Goal: Information Seeking & Learning: Learn about a topic

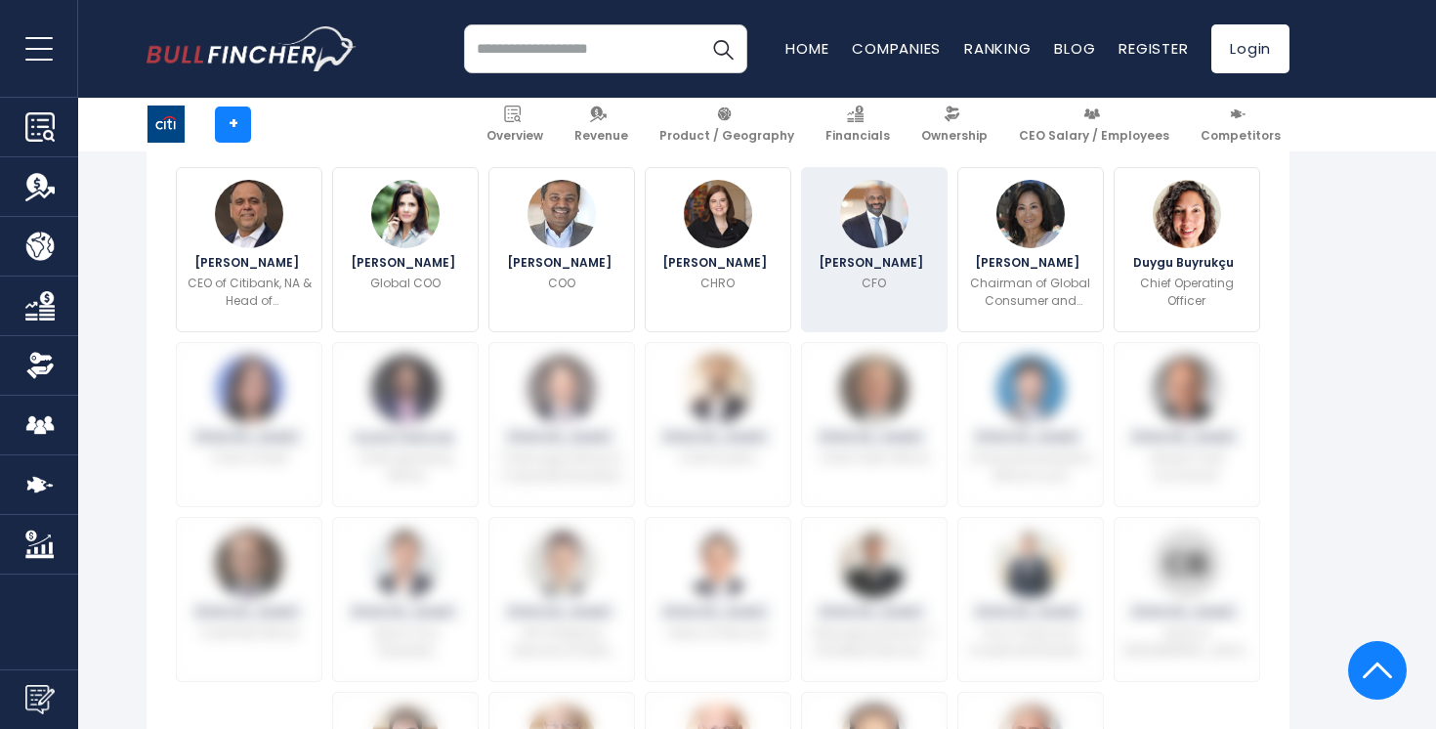
scroll to position [705, 0]
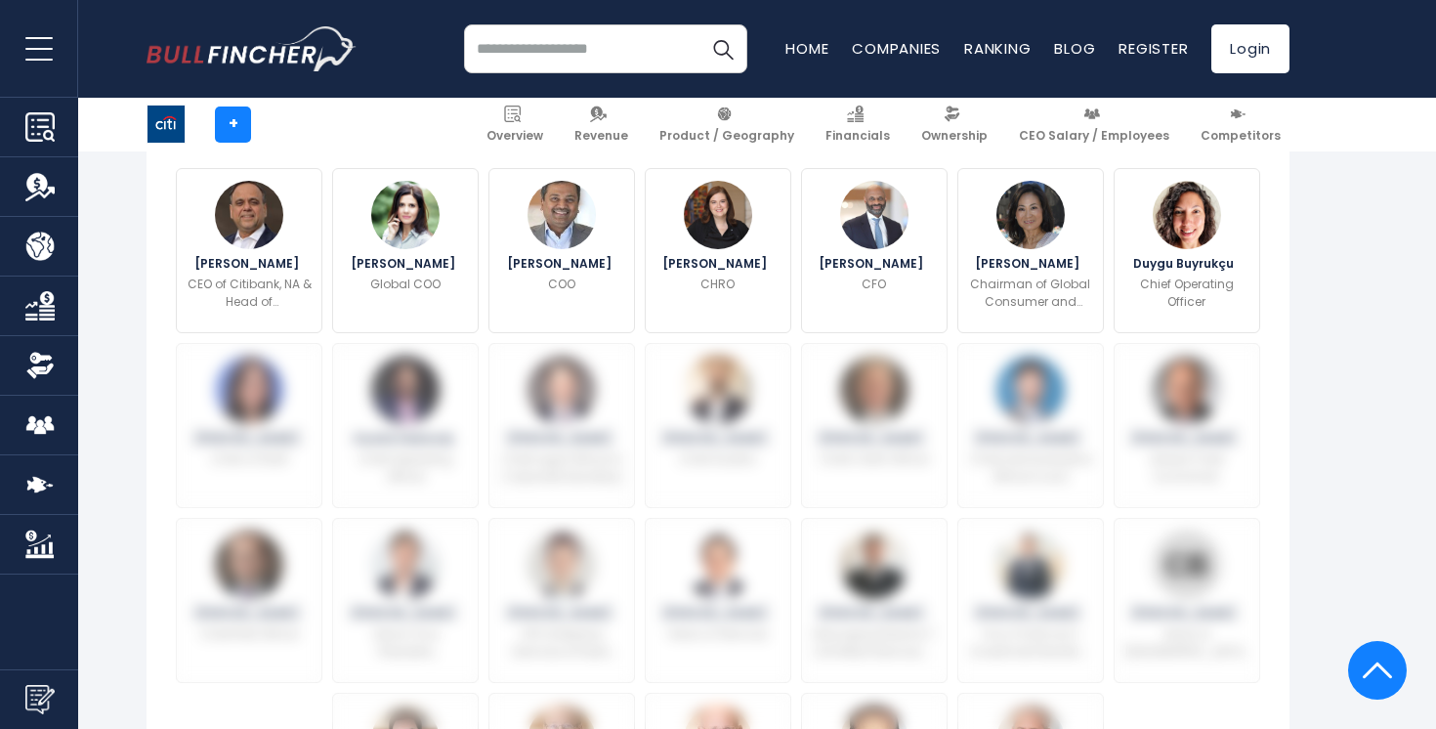
click at [348, 118] on div "+ Overview Revenue Product / Geography Financials Ownership" at bounding box center [718, 125] width 1173 height 54
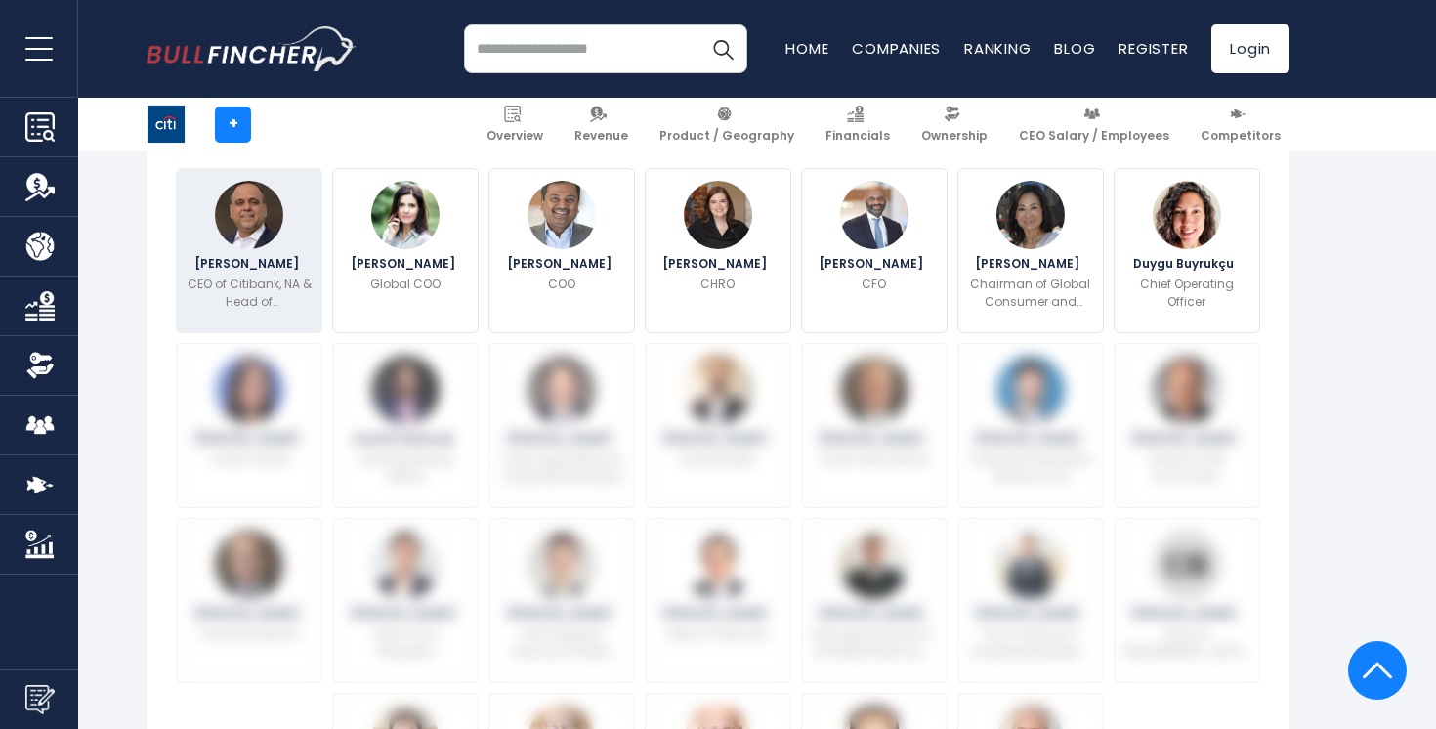
click at [271, 236] on img at bounding box center [249, 215] width 68 height 68
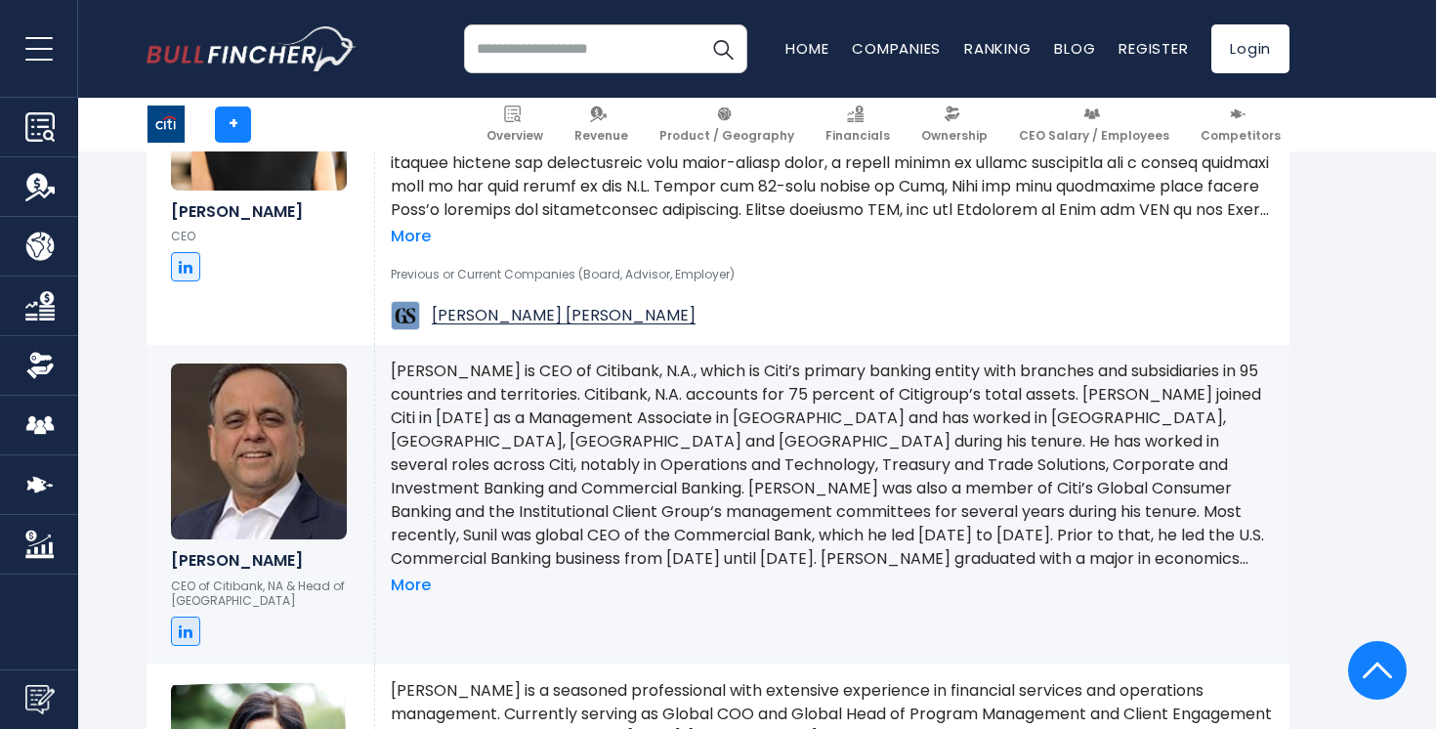
scroll to position [1742, 0]
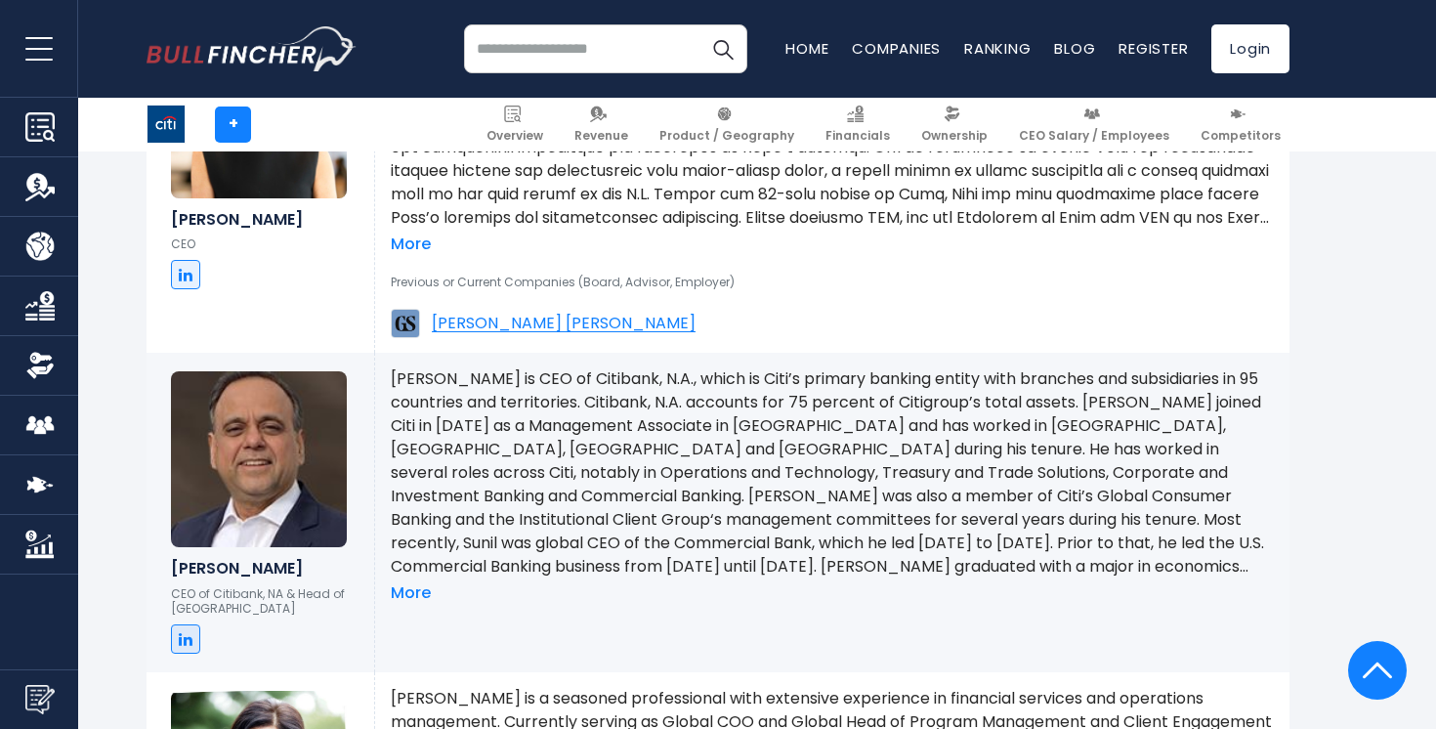
click at [655, 451] on p at bounding box center [832, 472] width 883 height 211
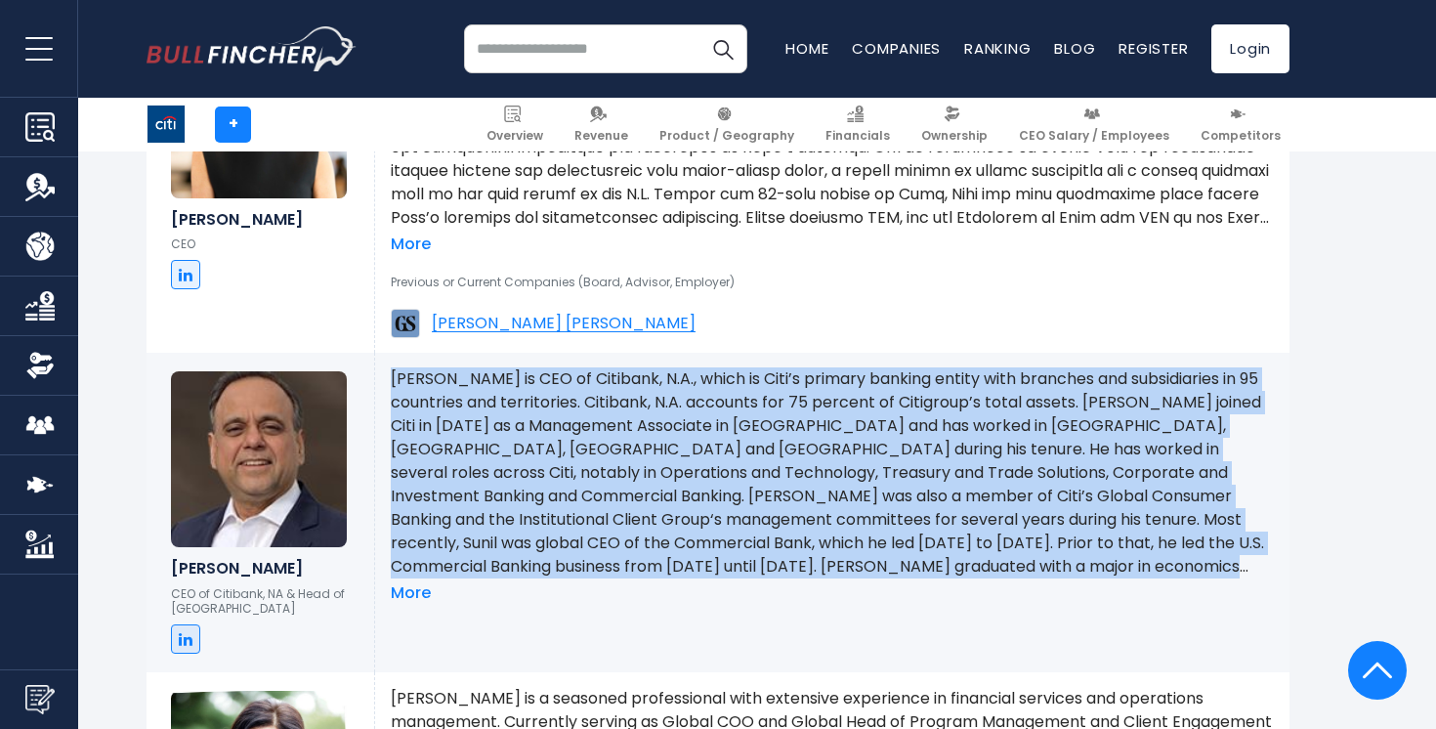
click at [655, 451] on p at bounding box center [832, 472] width 883 height 211
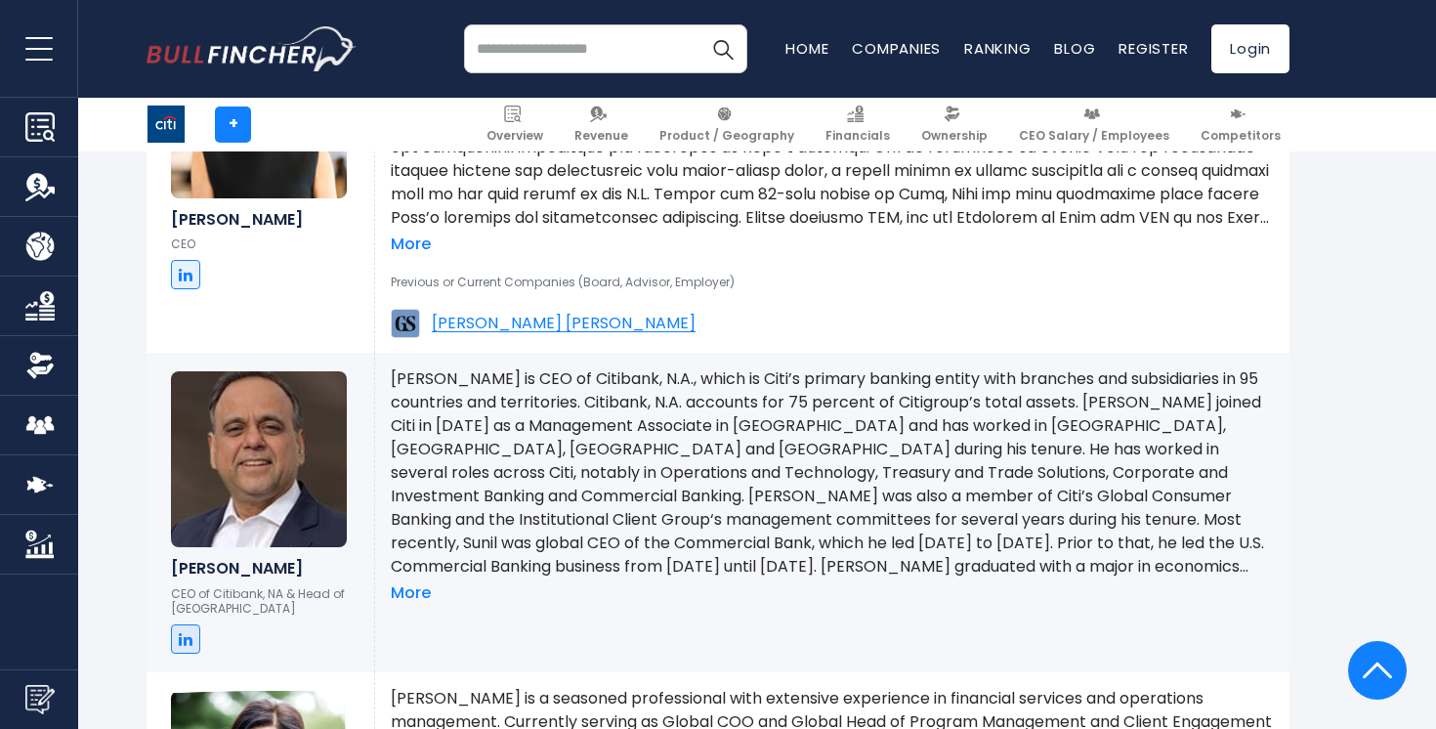
click at [655, 451] on p at bounding box center [832, 472] width 883 height 211
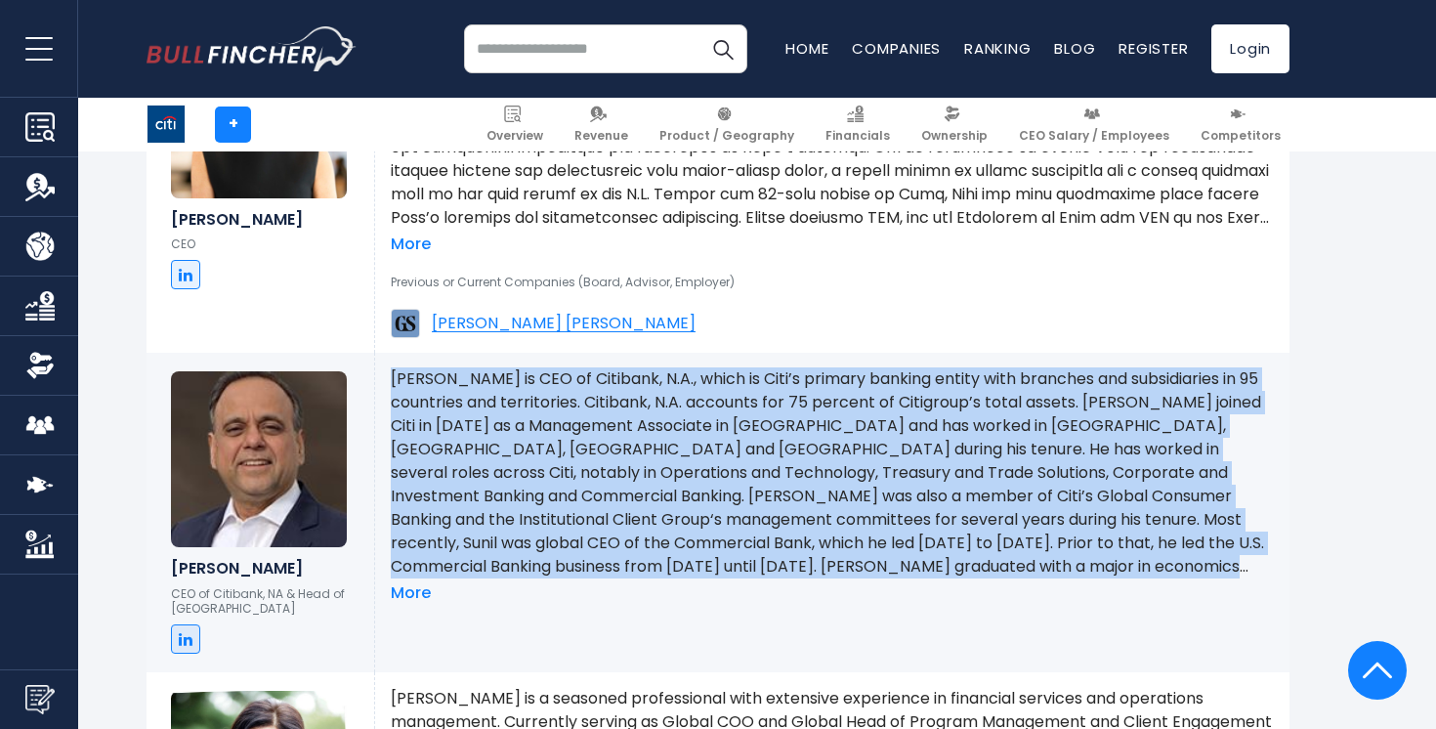
click at [655, 451] on p at bounding box center [832, 472] width 883 height 211
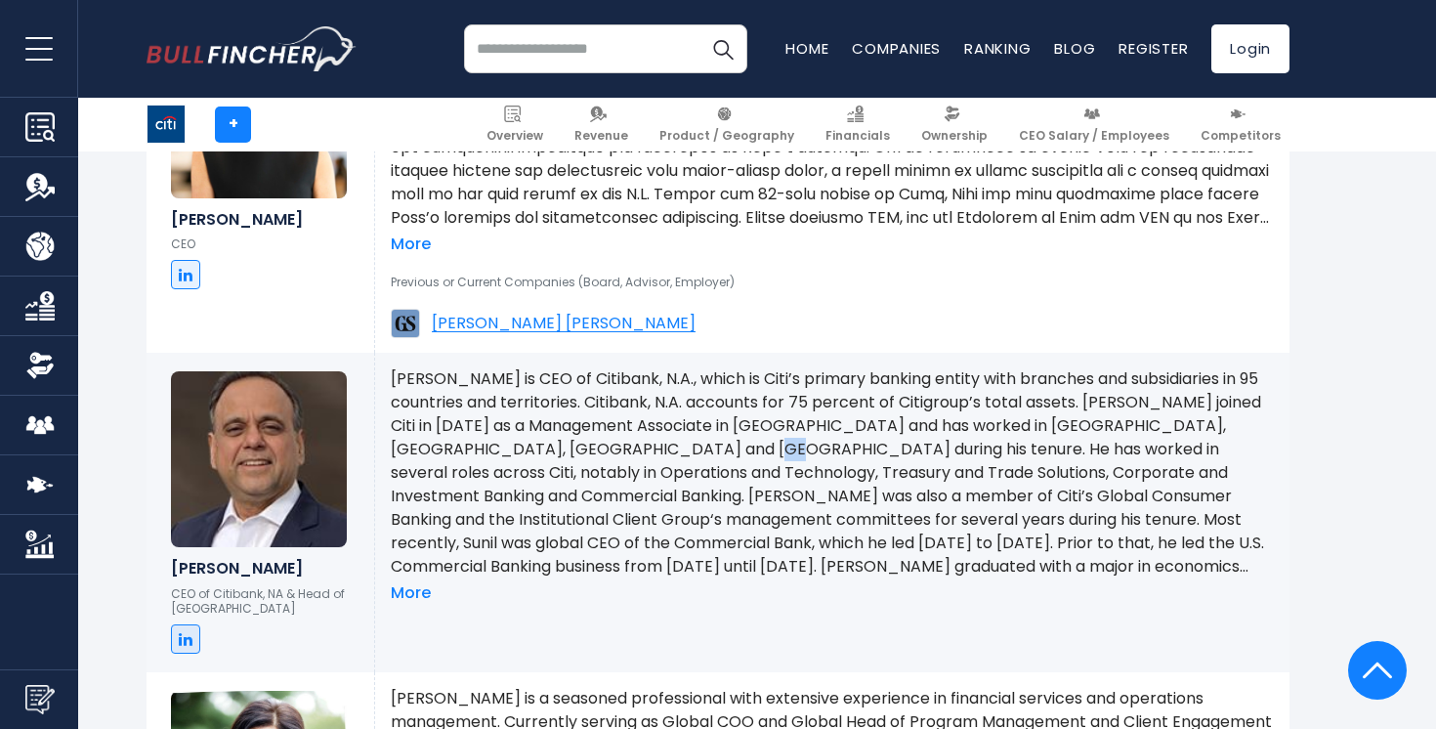
click at [655, 451] on p at bounding box center [832, 472] width 883 height 211
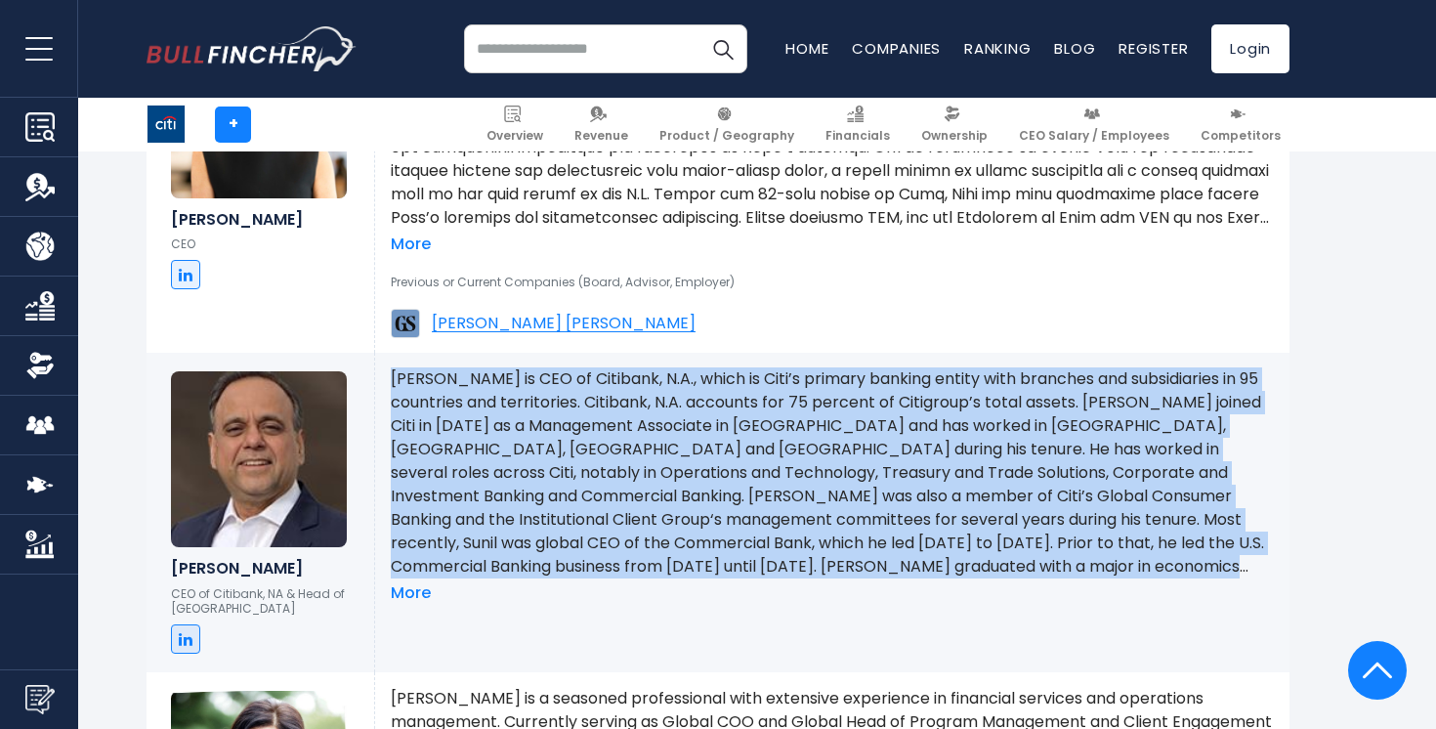
click at [655, 451] on p at bounding box center [832, 472] width 883 height 211
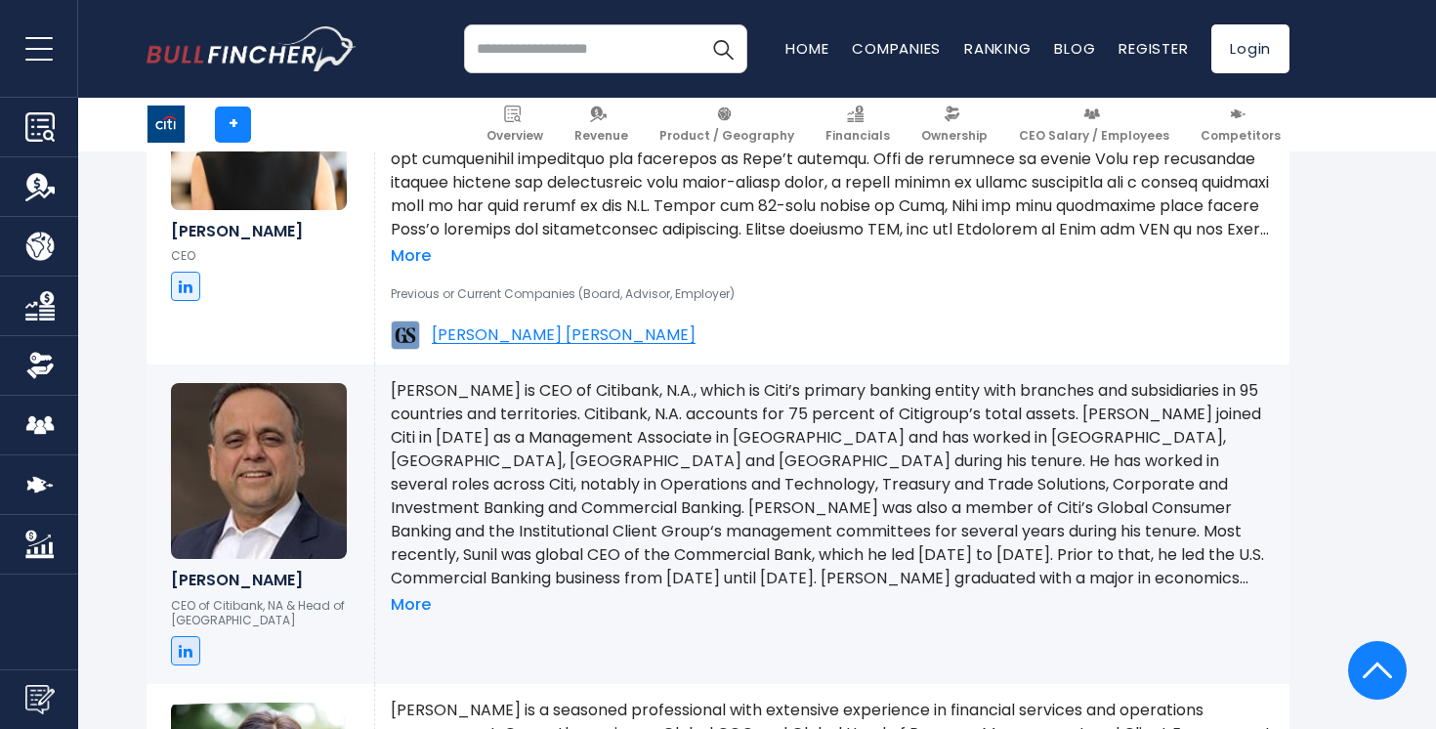
click at [655, 451] on p at bounding box center [832, 484] width 883 height 211
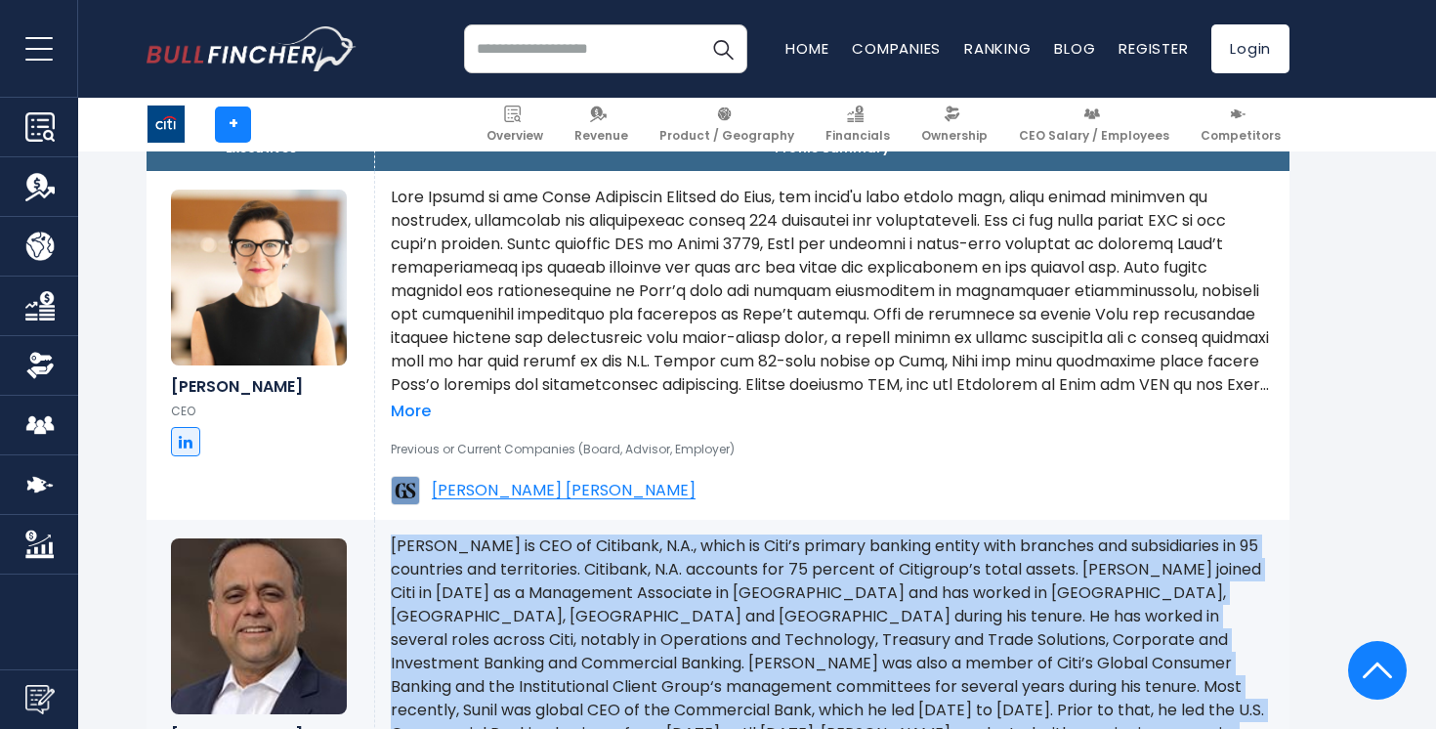
scroll to position [1475, 0]
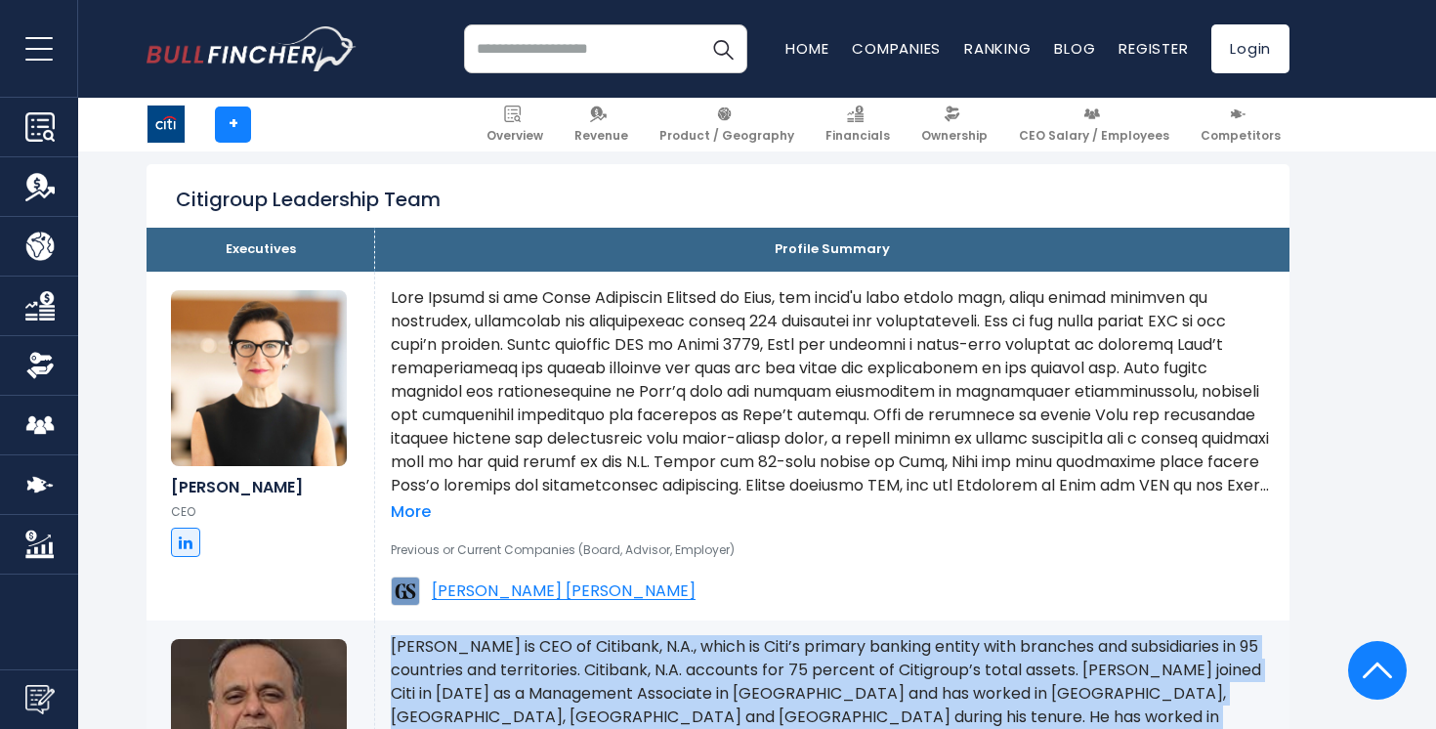
click at [655, 451] on p at bounding box center [832, 391] width 883 height 211
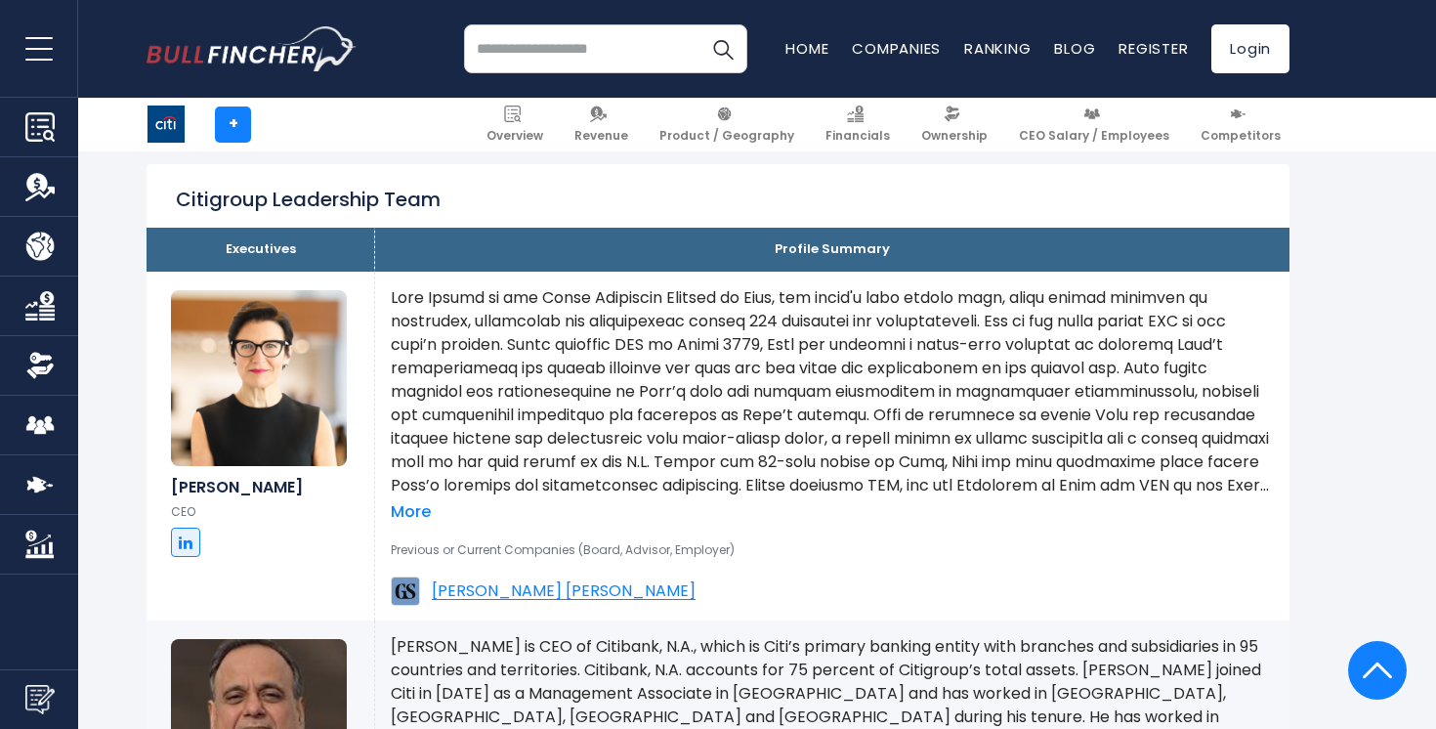
click at [655, 451] on p at bounding box center [832, 391] width 883 height 211
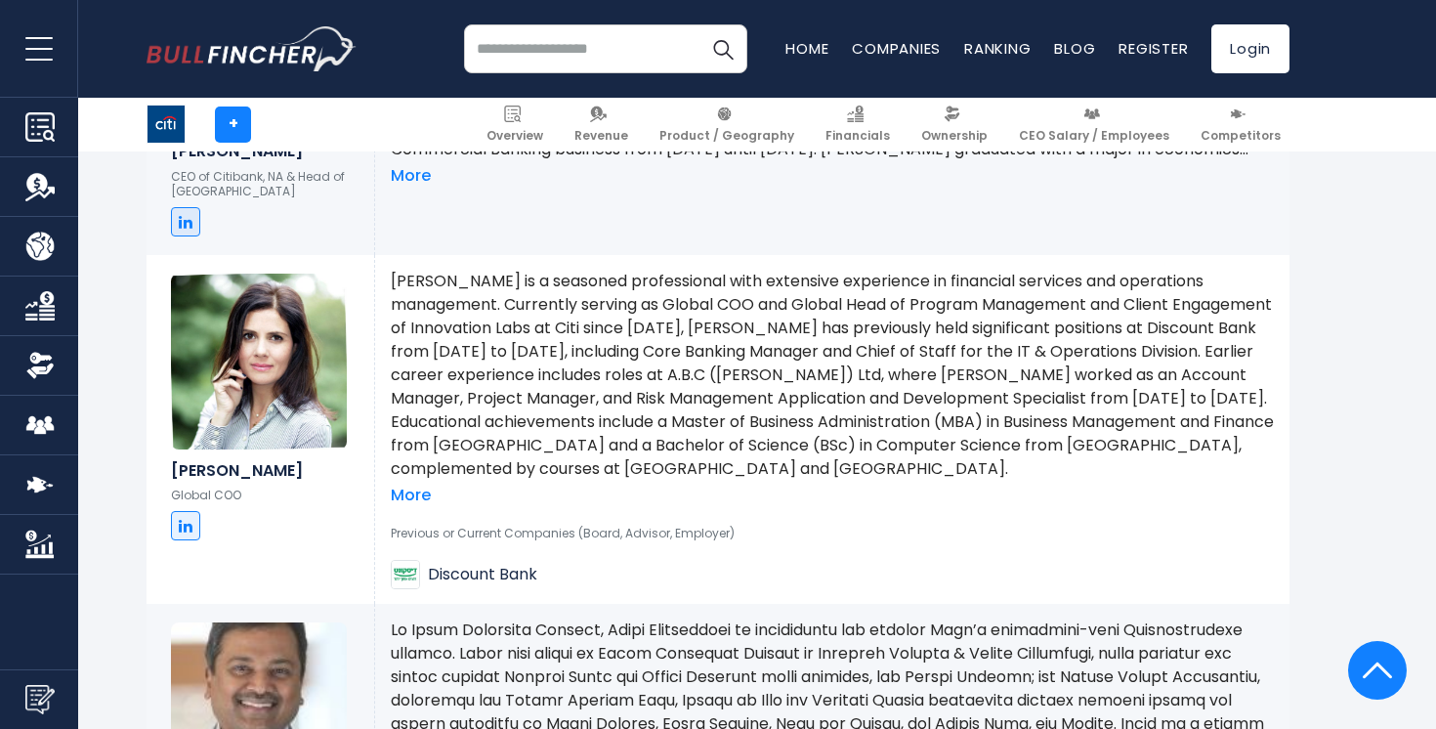
scroll to position [2159, 0]
click at [655, 451] on p "[PERSON_NAME] is a seasoned professional with extensive experience in financial…" at bounding box center [832, 376] width 883 height 211
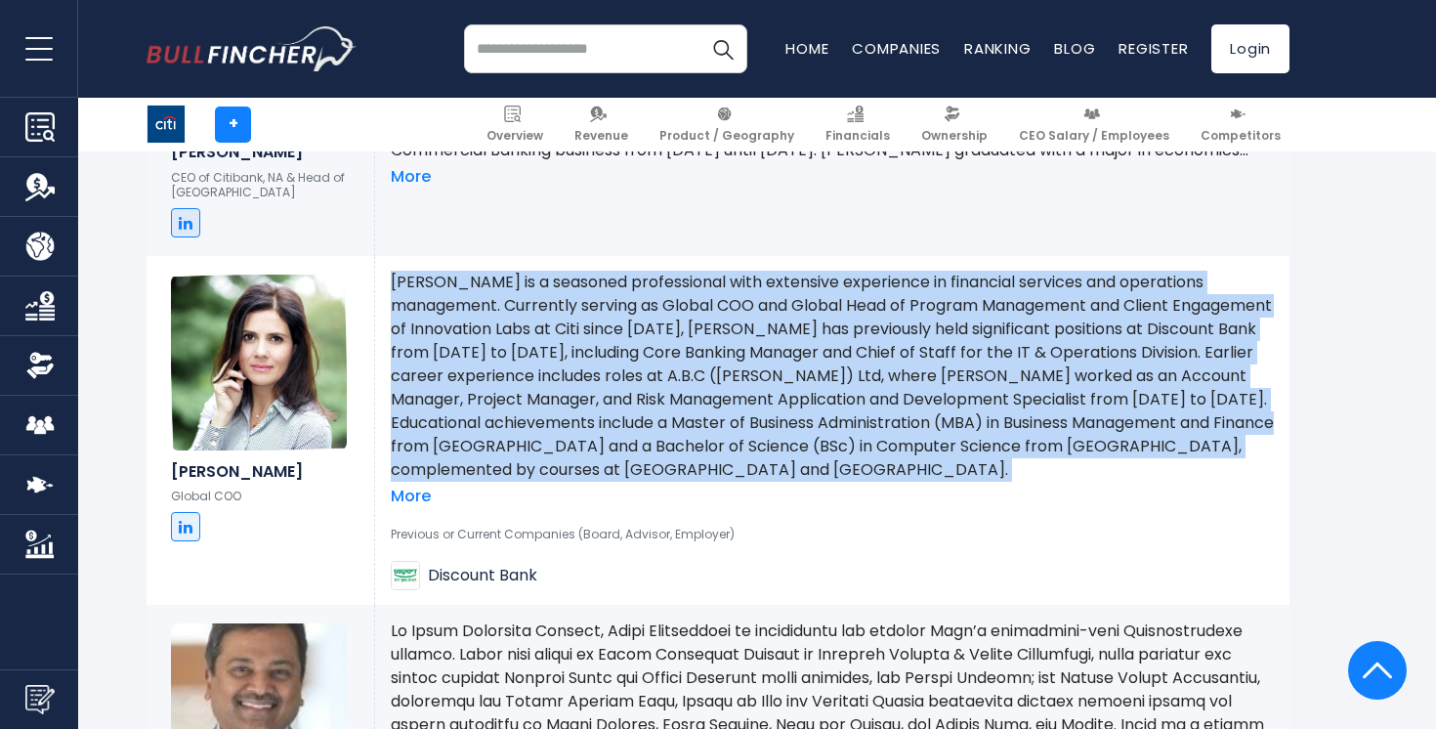
click at [576, 321] on p "[PERSON_NAME] is a seasoned professional with extensive experience in financial…" at bounding box center [832, 376] width 883 height 211
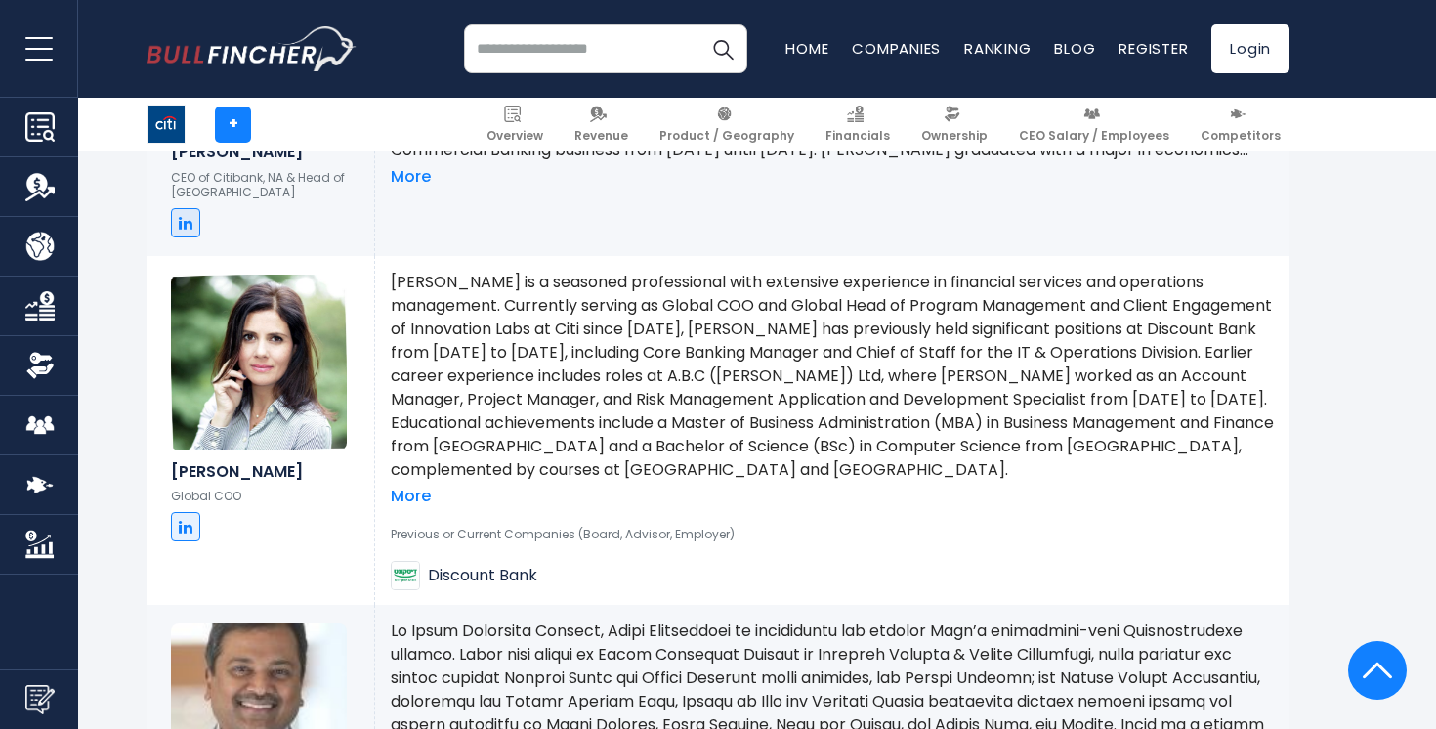
click at [576, 321] on p "[PERSON_NAME] is a seasoned professional with extensive experience in financial…" at bounding box center [832, 376] width 883 height 211
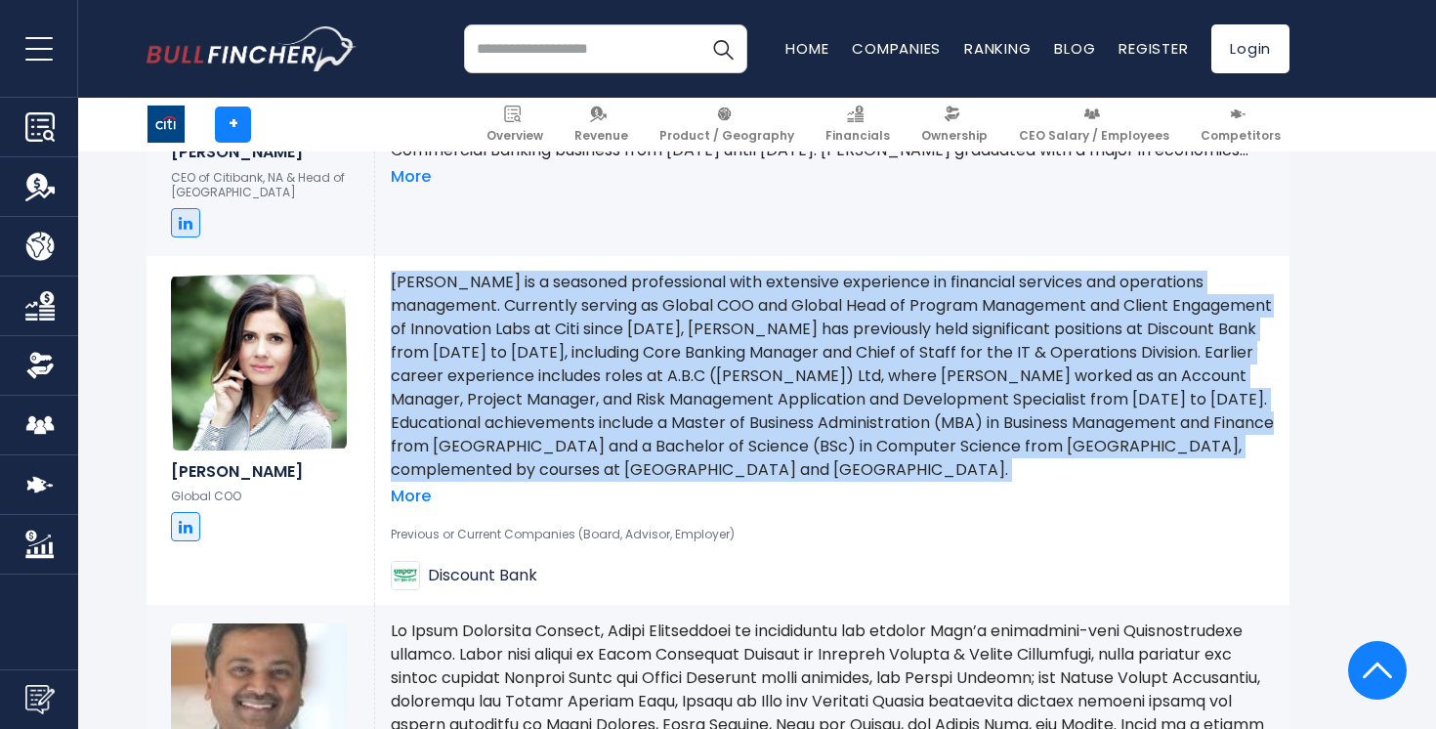
click at [576, 321] on p "[PERSON_NAME] is a seasoned professional with extensive experience in financial…" at bounding box center [832, 376] width 883 height 211
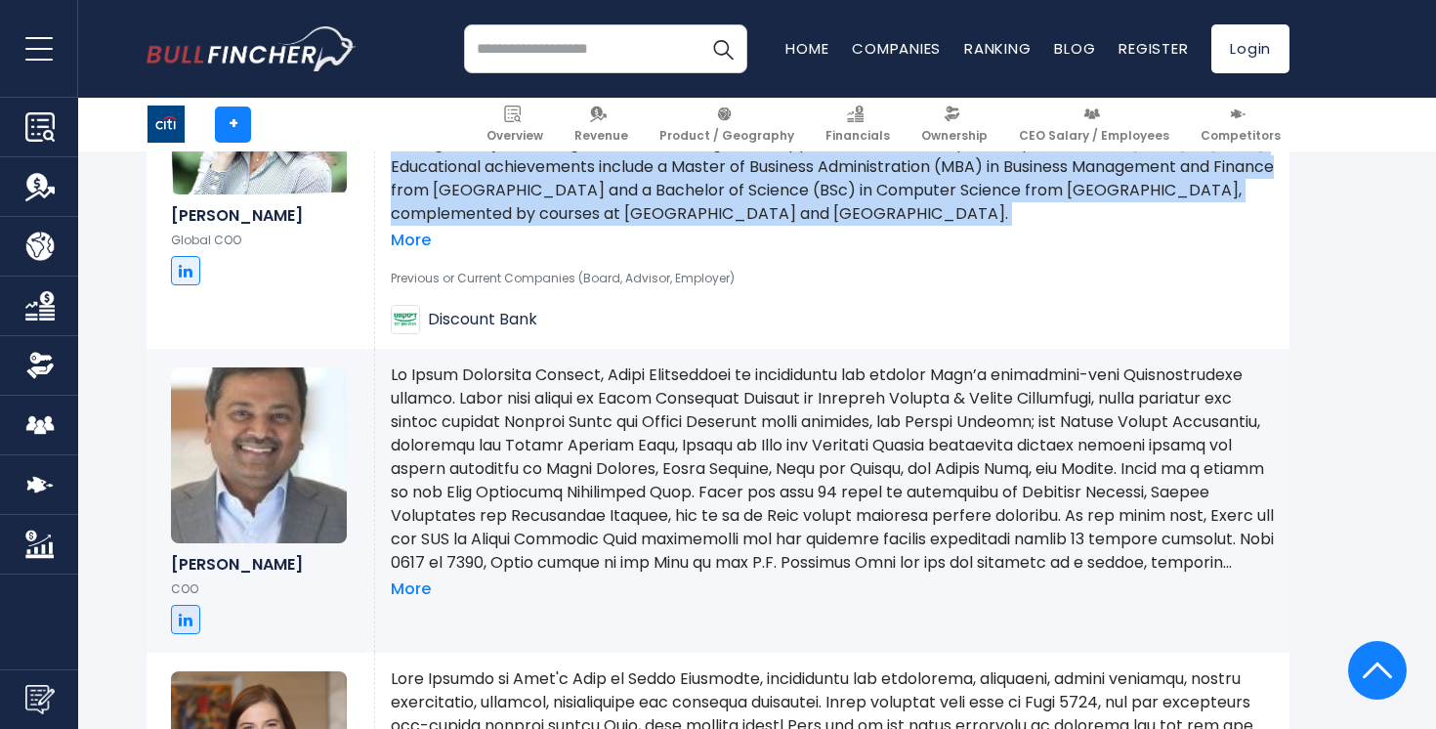
scroll to position [2418, 0]
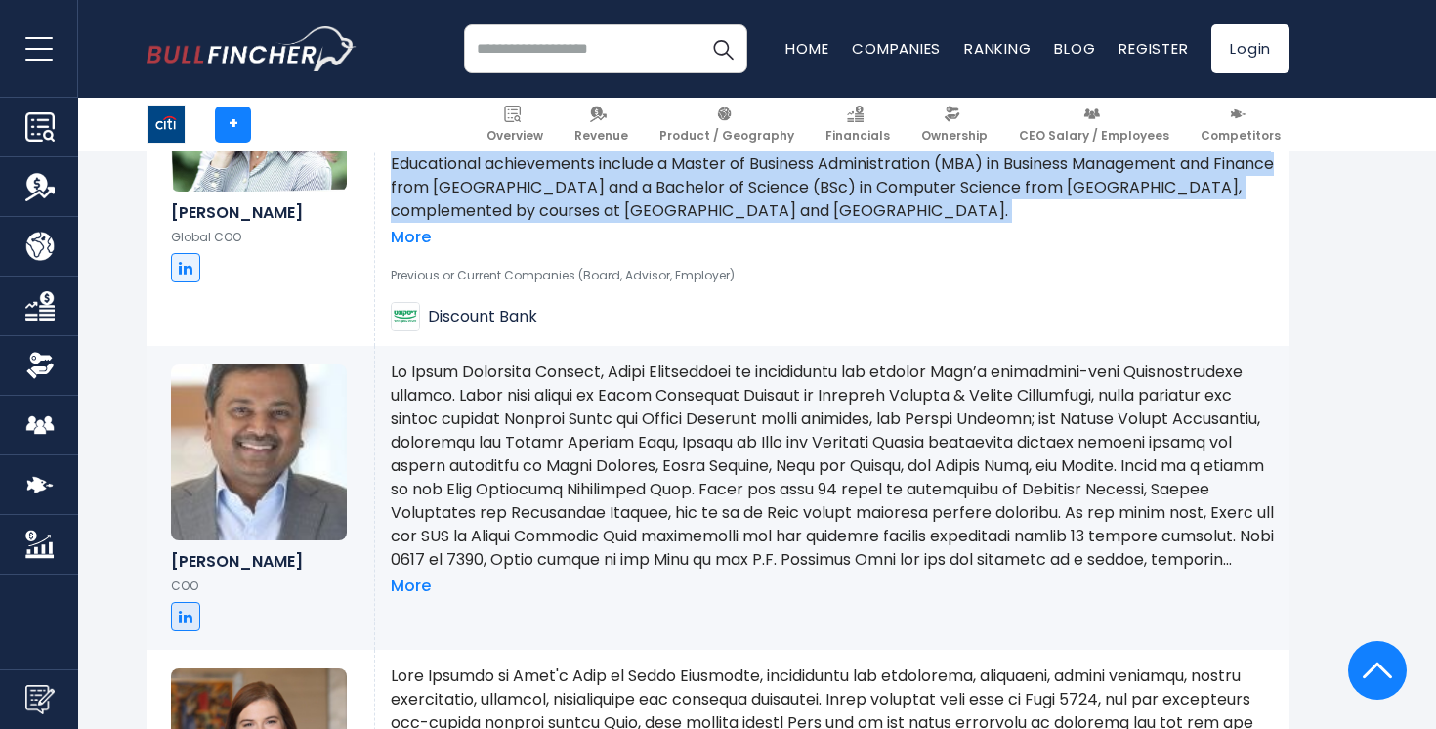
click at [578, 399] on p at bounding box center [832, 466] width 883 height 211
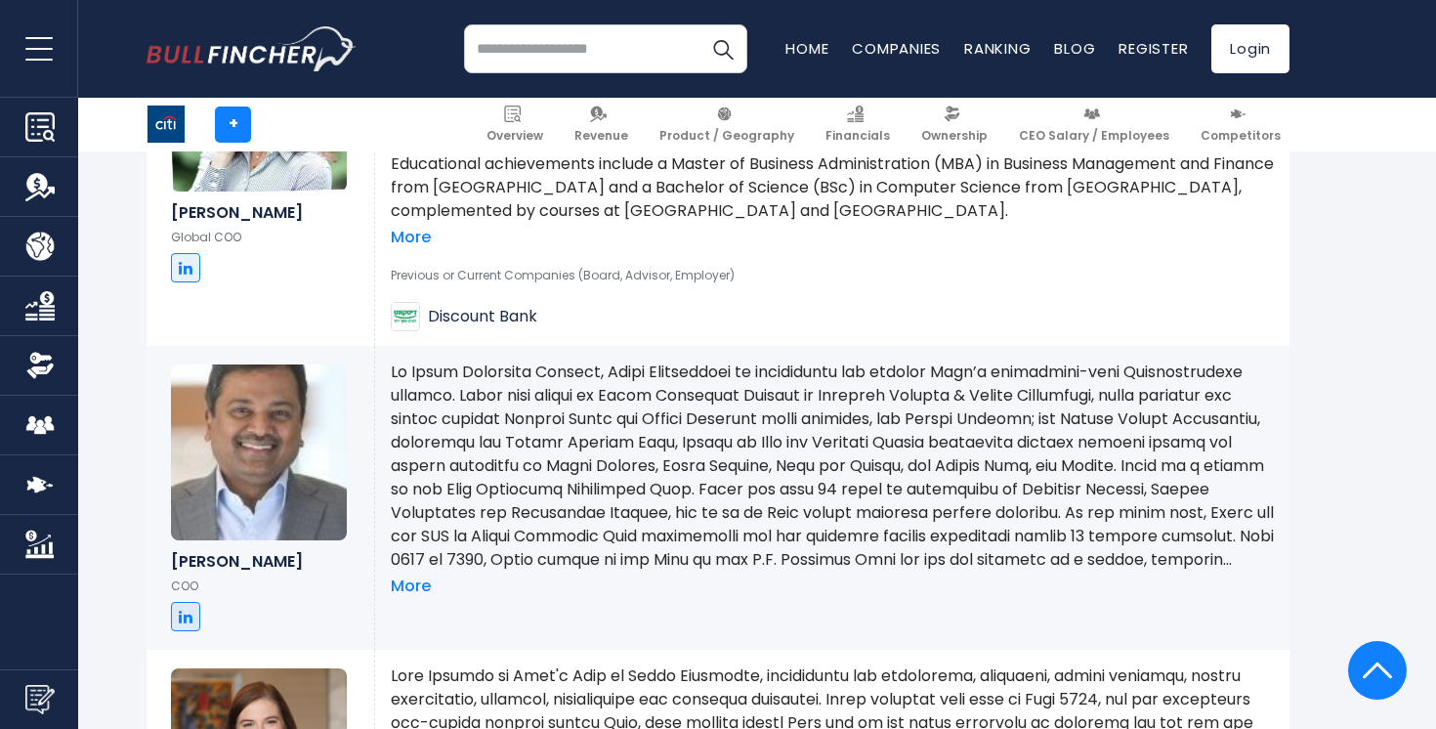
click at [578, 399] on p at bounding box center [832, 466] width 883 height 211
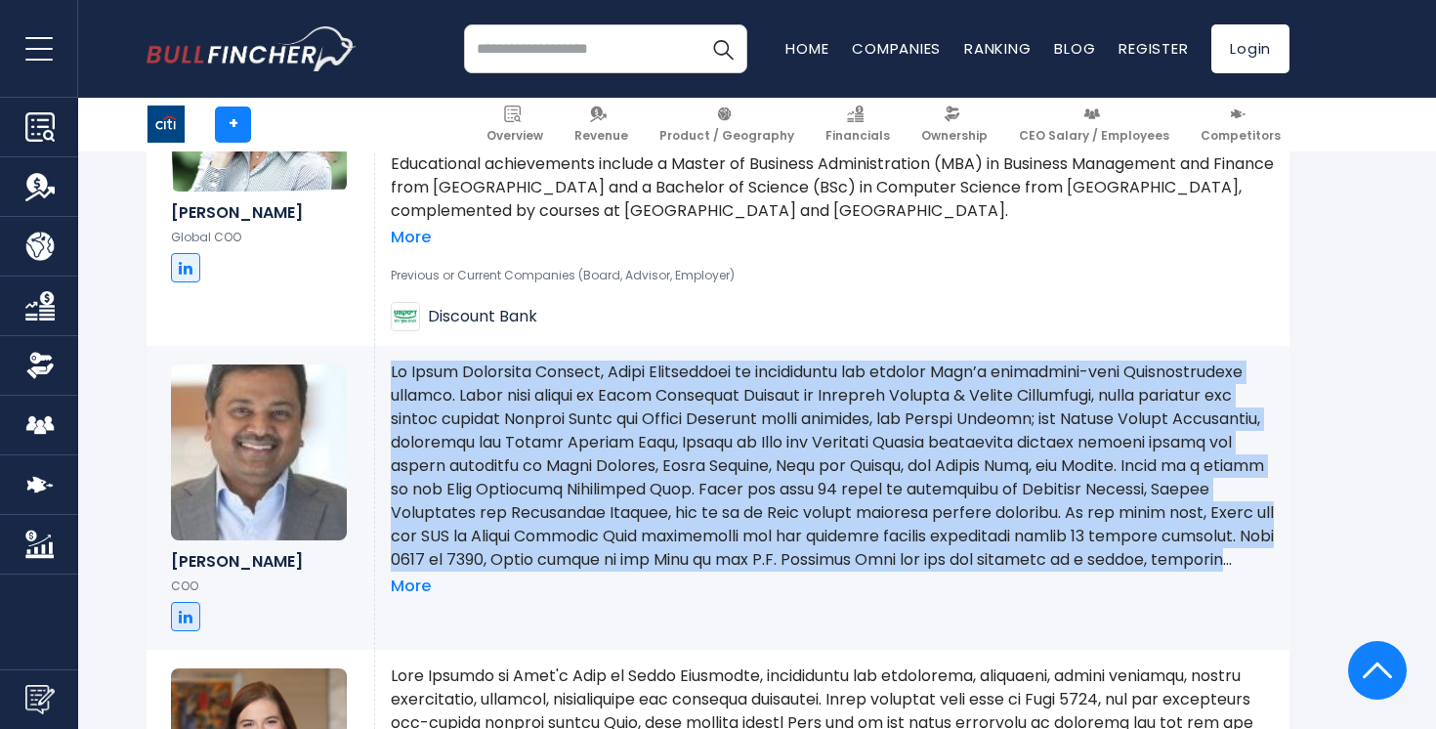
click at [578, 399] on p at bounding box center [832, 466] width 883 height 211
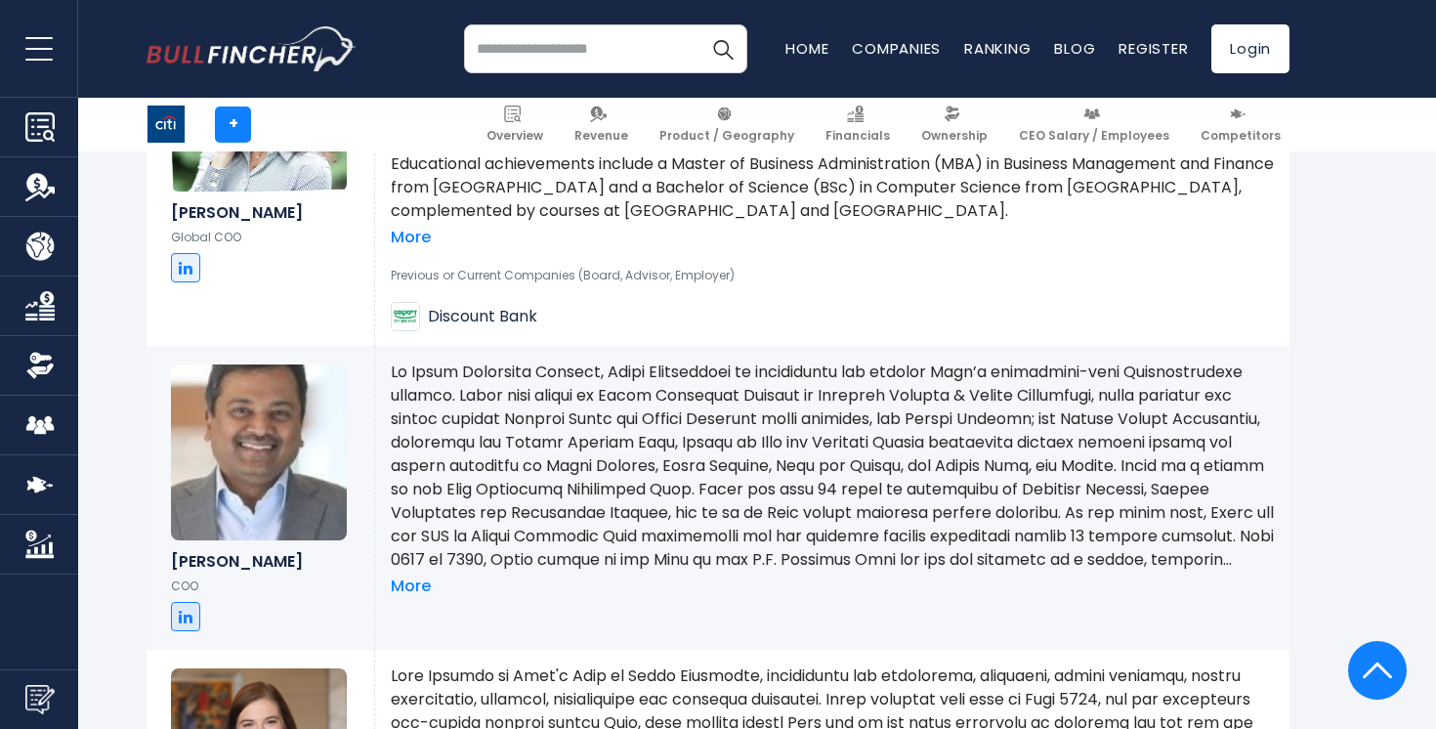
click at [578, 399] on p at bounding box center [832, 466] width 883 height 211
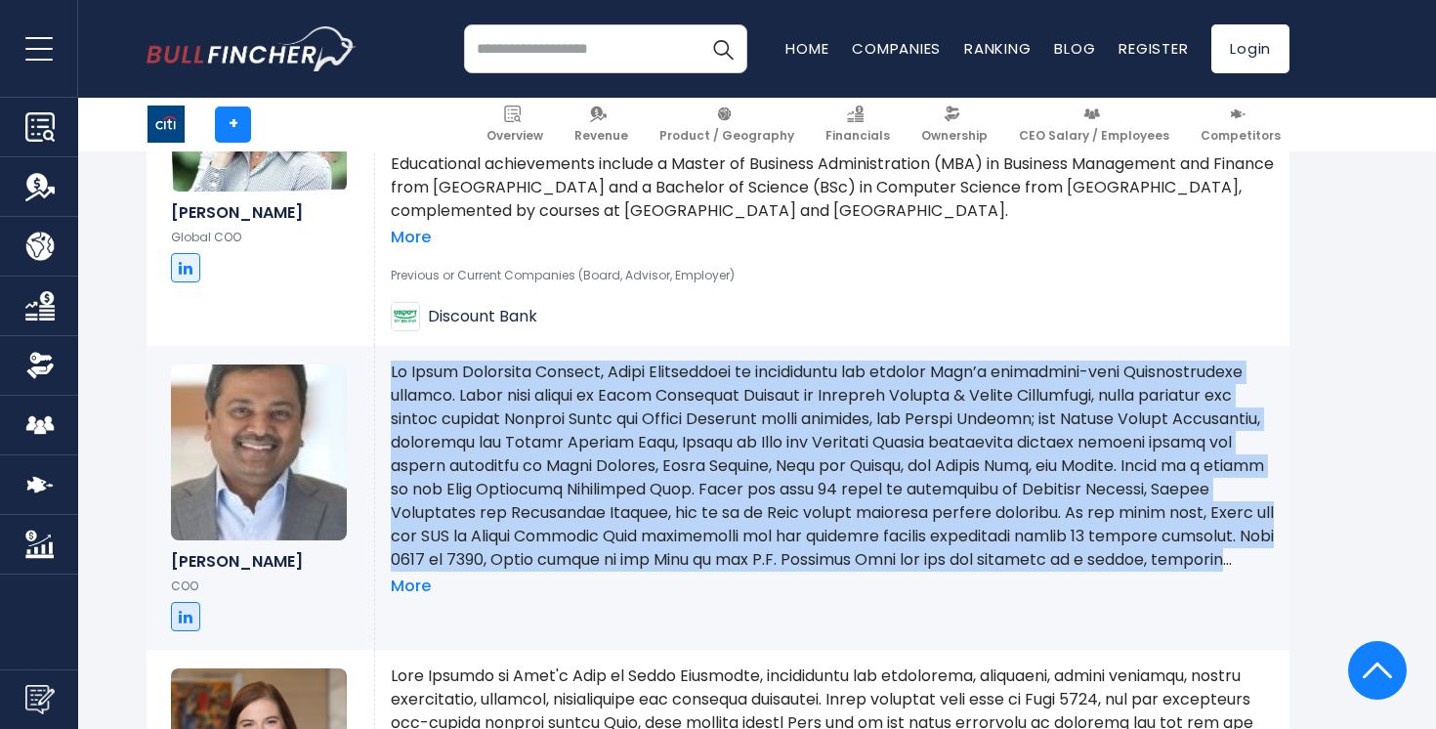
click at [578, 399] on p at bounding box center [832, 466] width 883 height 211
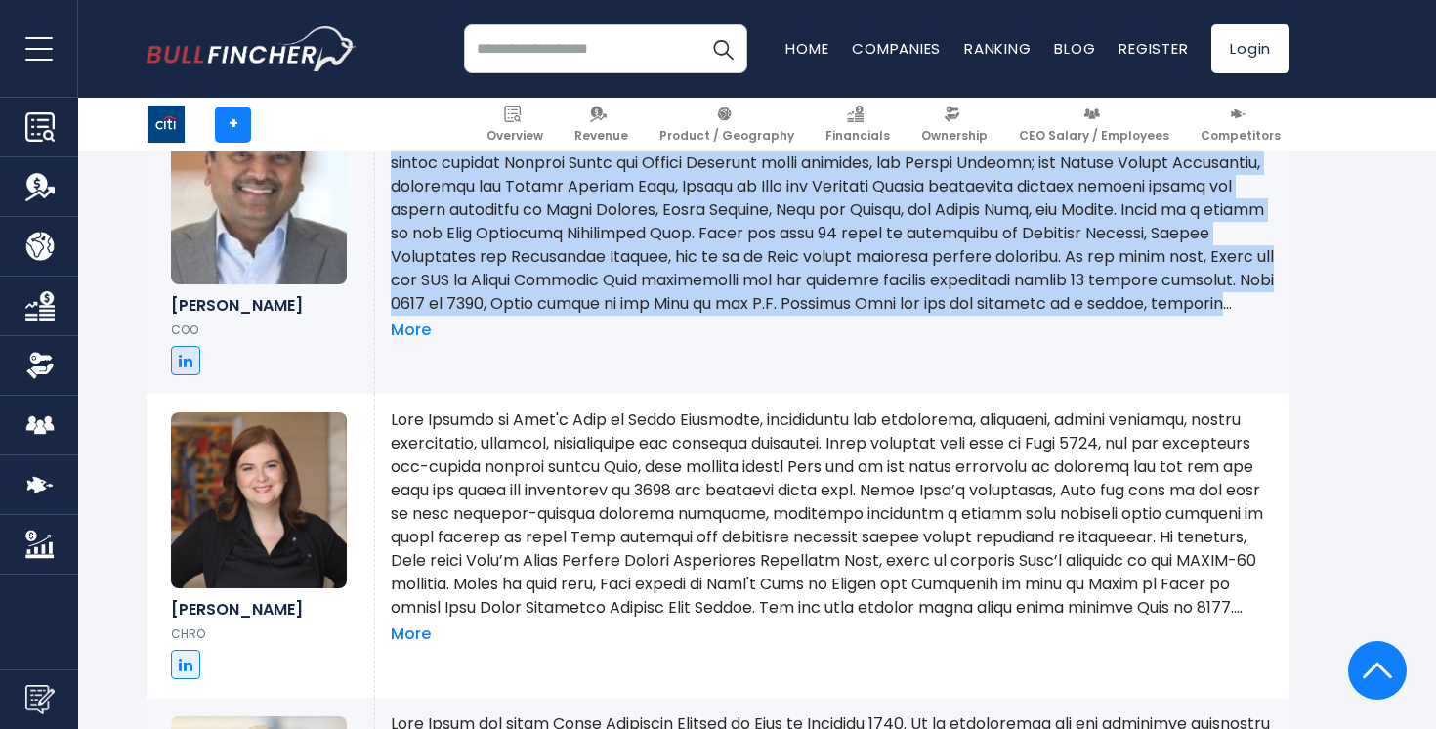
scroll to position [2681, 0]
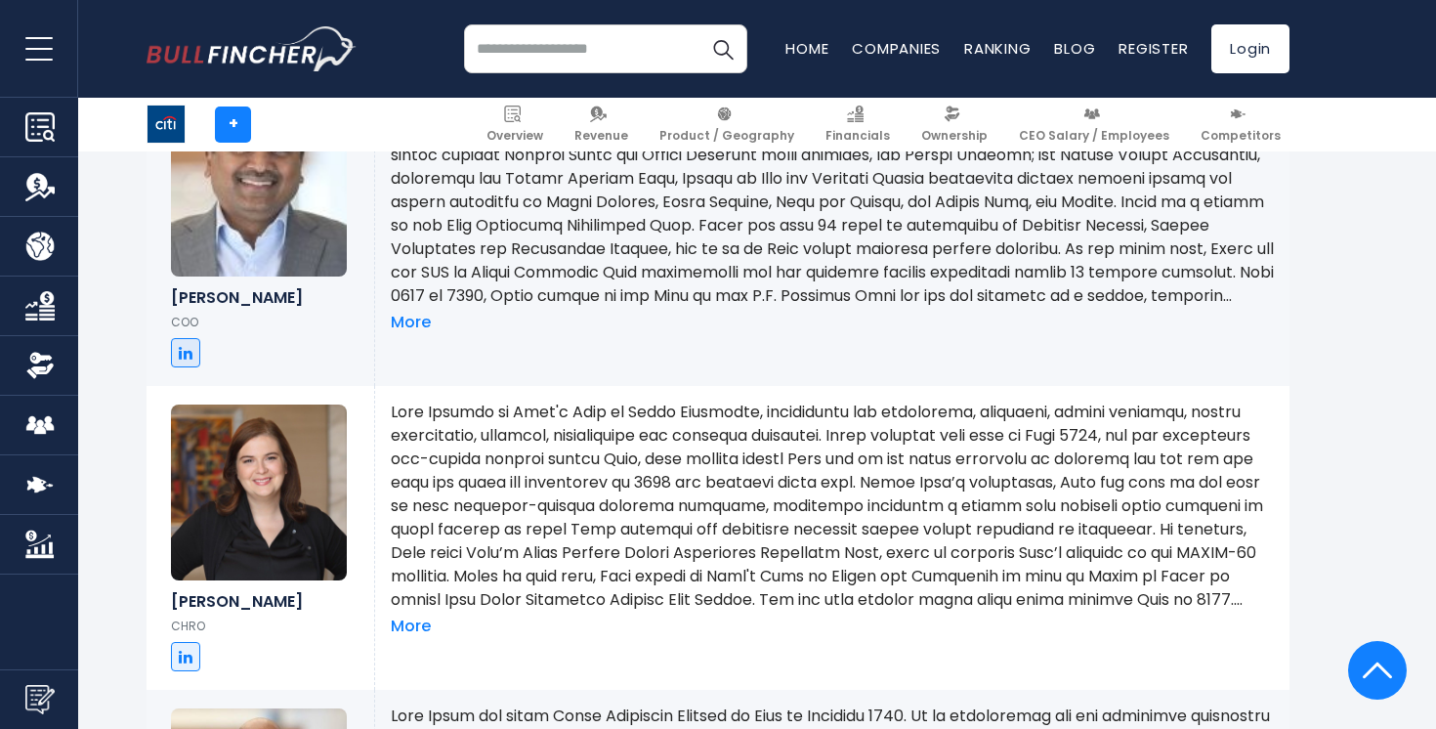
click at [570, 465] on p at bounding box center [832, 506] width 883 height 211
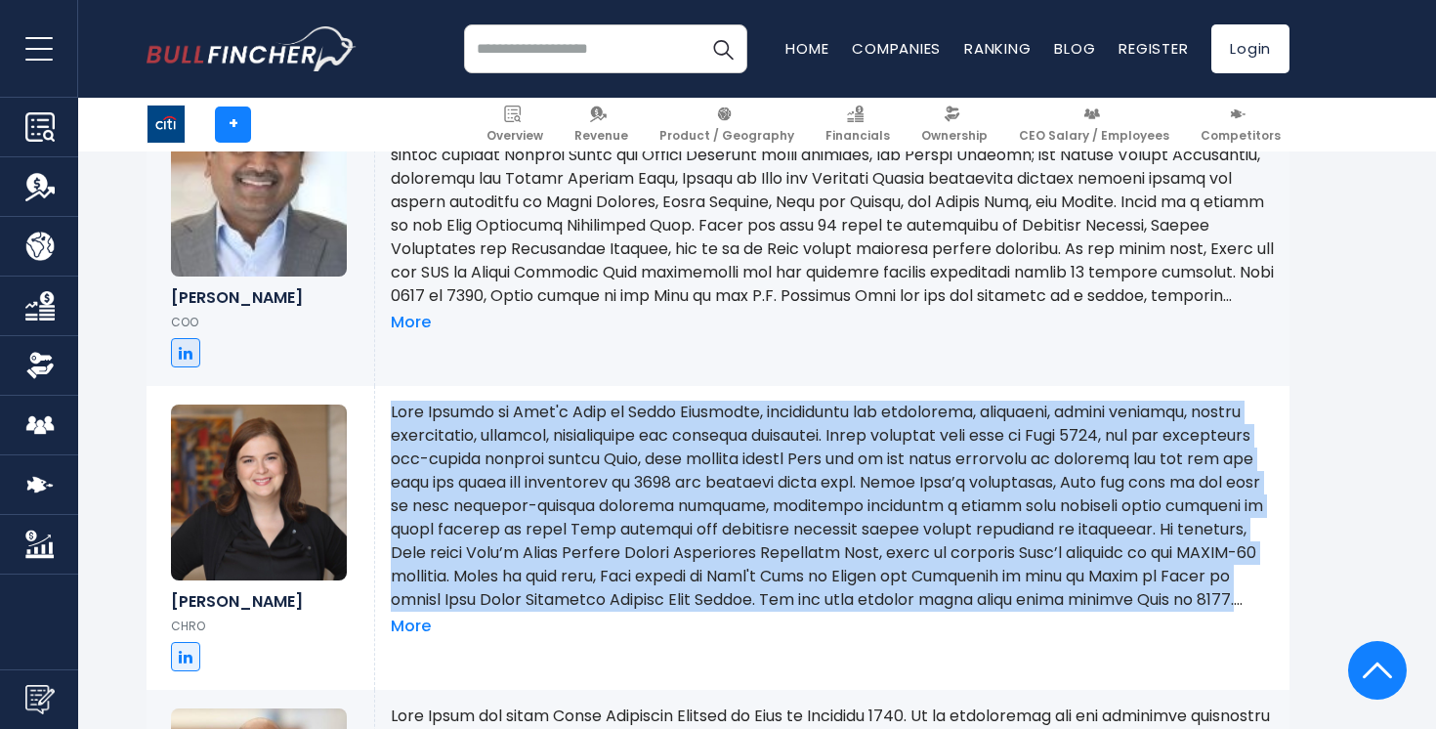
click at [570, 465] on p at bounding box center [832, 506] width 883 height 211
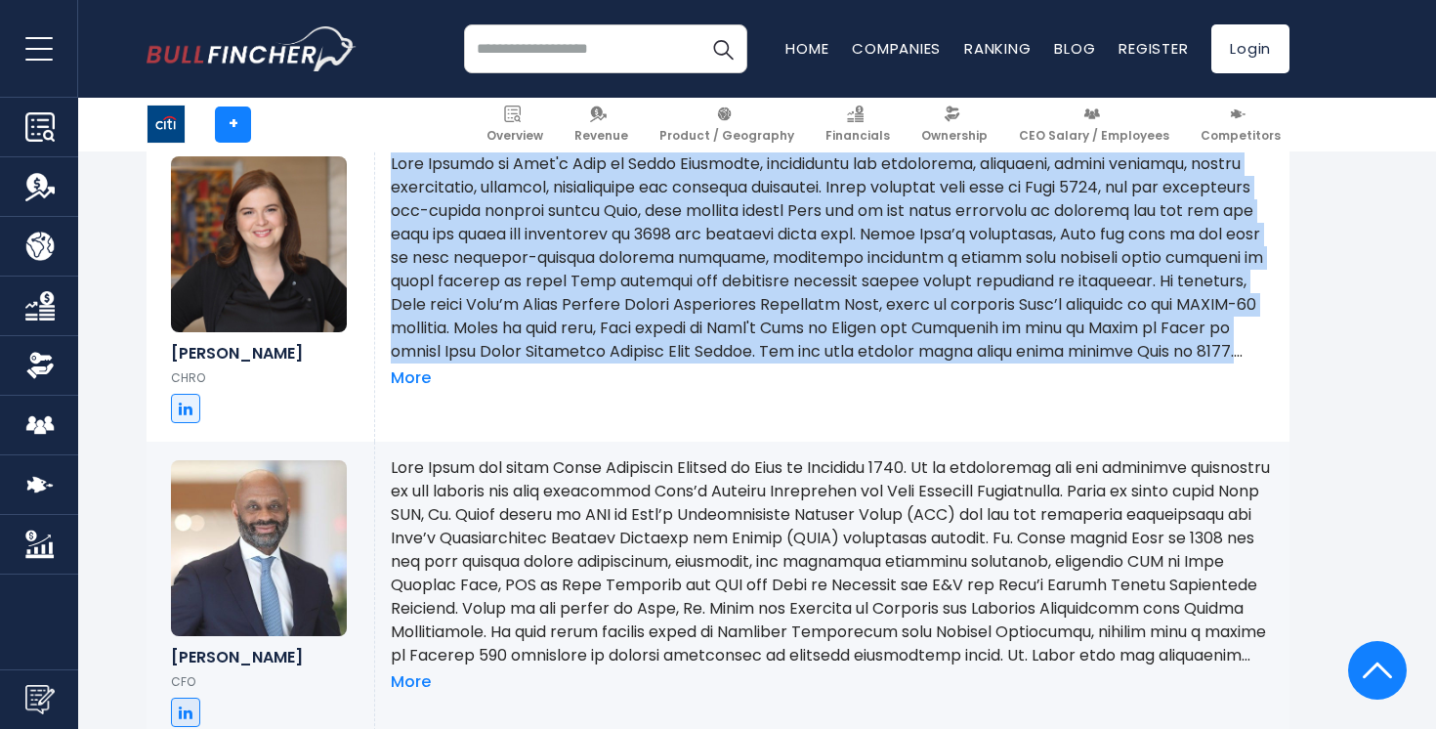
scroll to position [2944, 0]
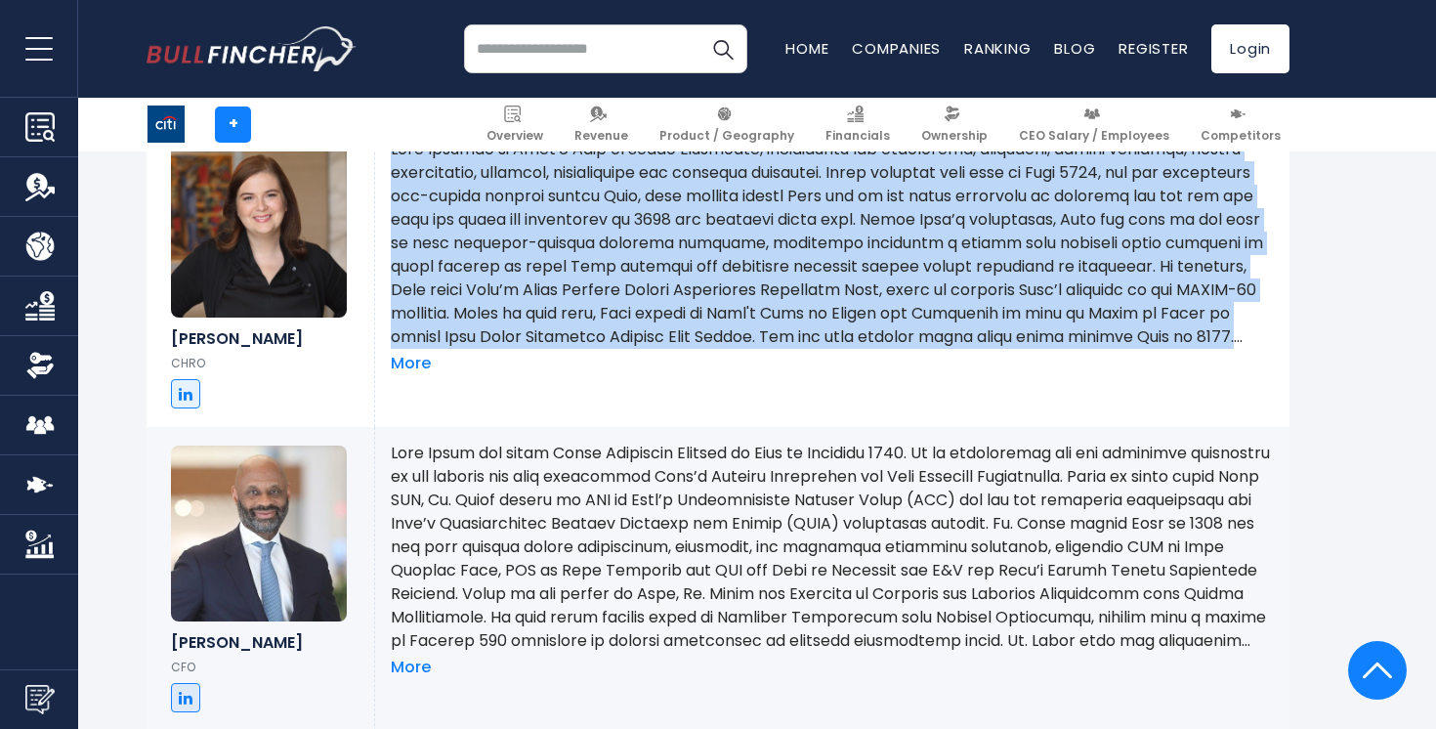
click at [564, 455] on p at bounding box center [832, 547] width 883 height 211
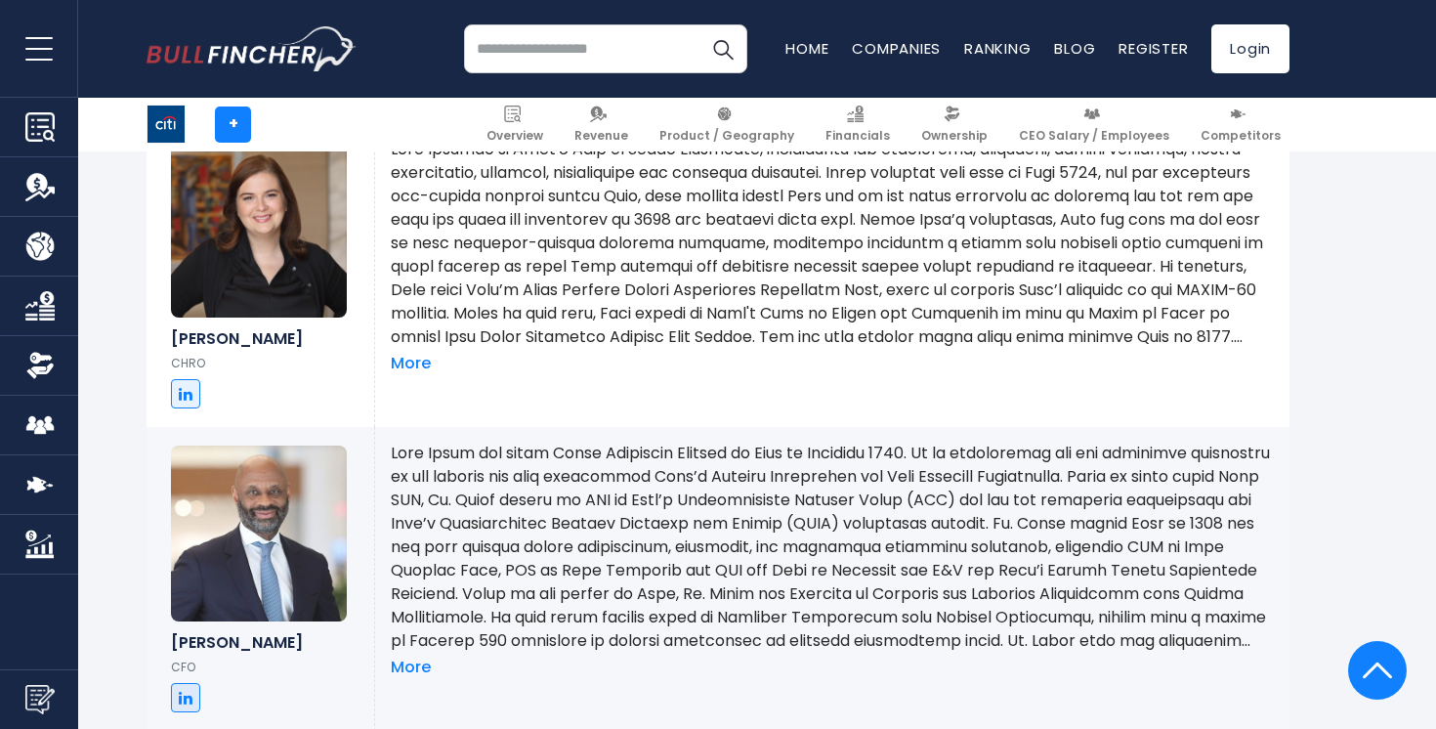
click at [564, 455] on p at bounding box center [832, 547] width 883 height 211
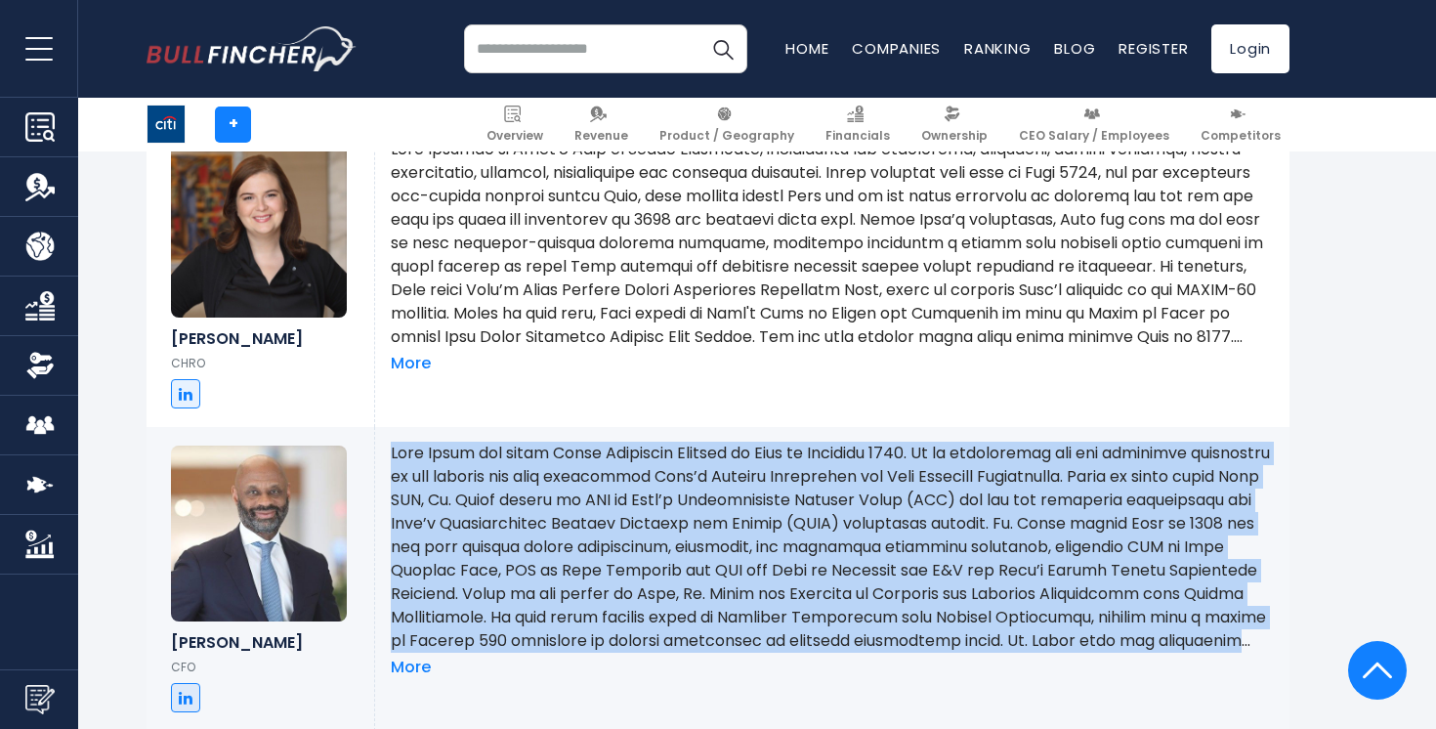
click at [648, 461] on p at bounding box center [832, 547] width 883 height 211
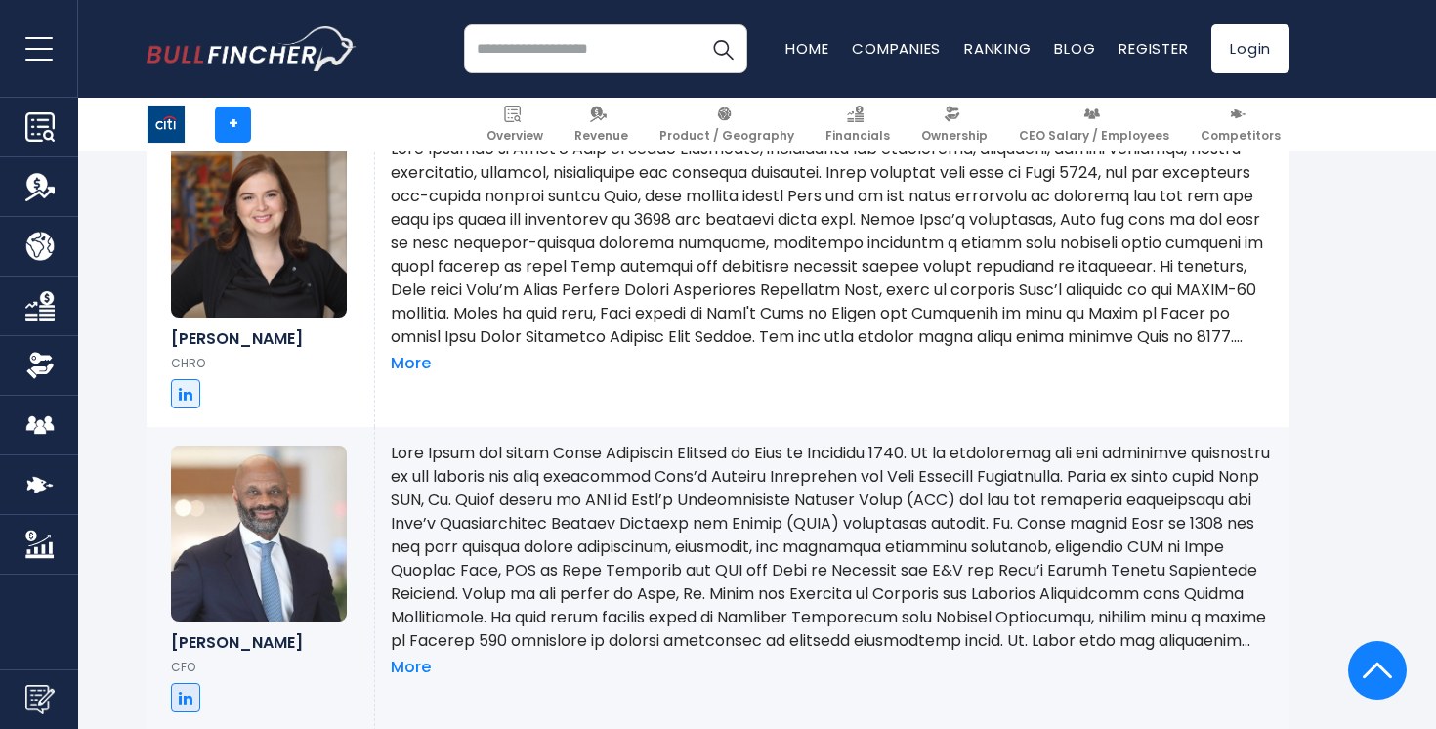
click at [648, 461] on p at bounding box center [832, 547] width 883 height 211
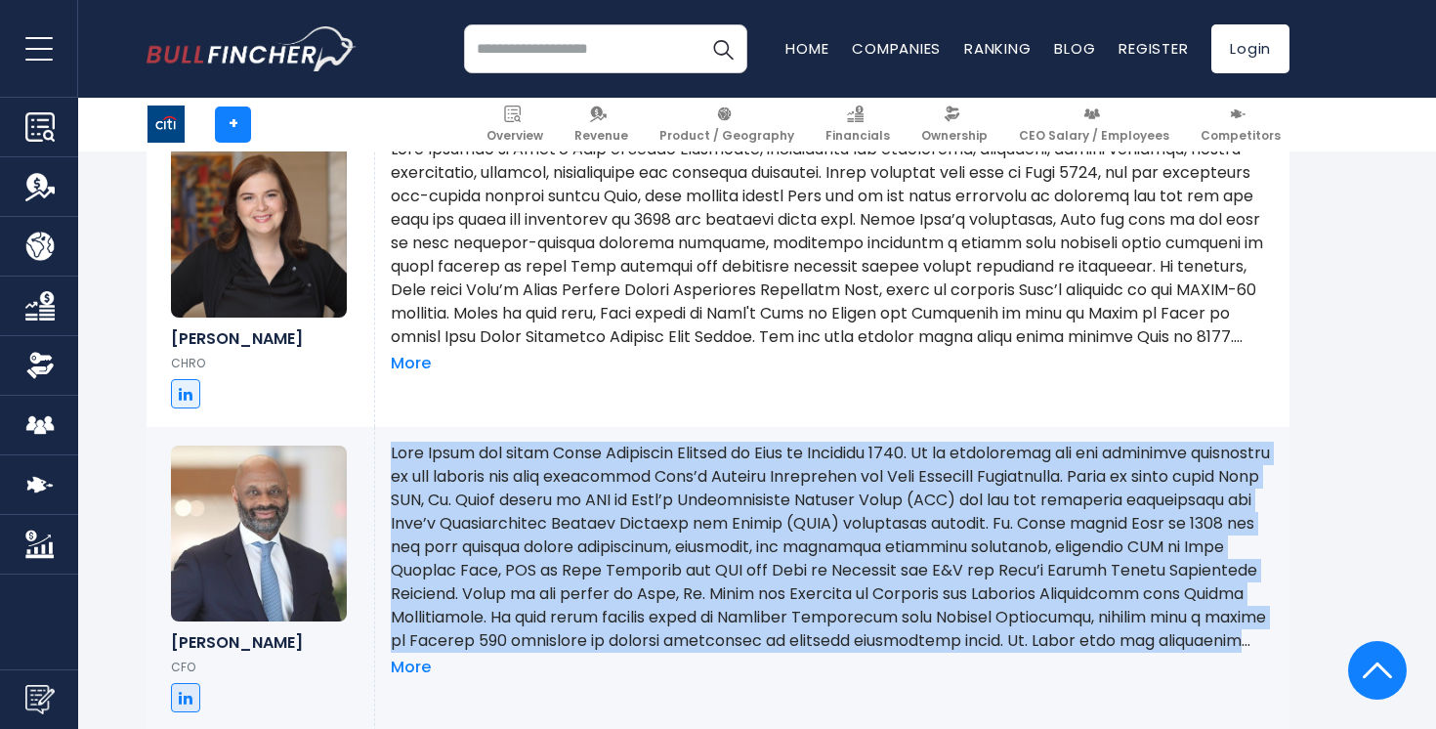
click at [734, 455] on p at bounding box center [832, 547] width 883 height 211
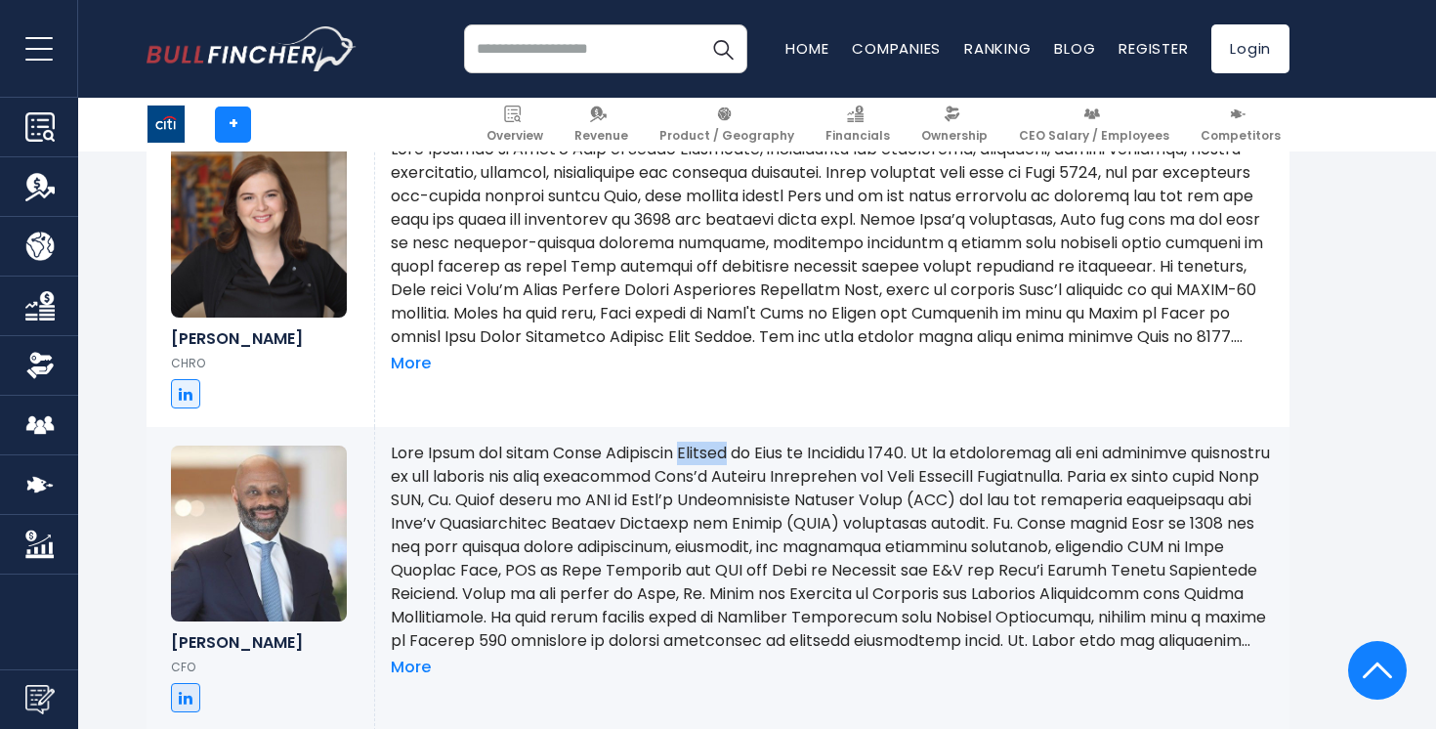
click at [734, 455] on p at bounding box center [832, 547] width 883 height 211
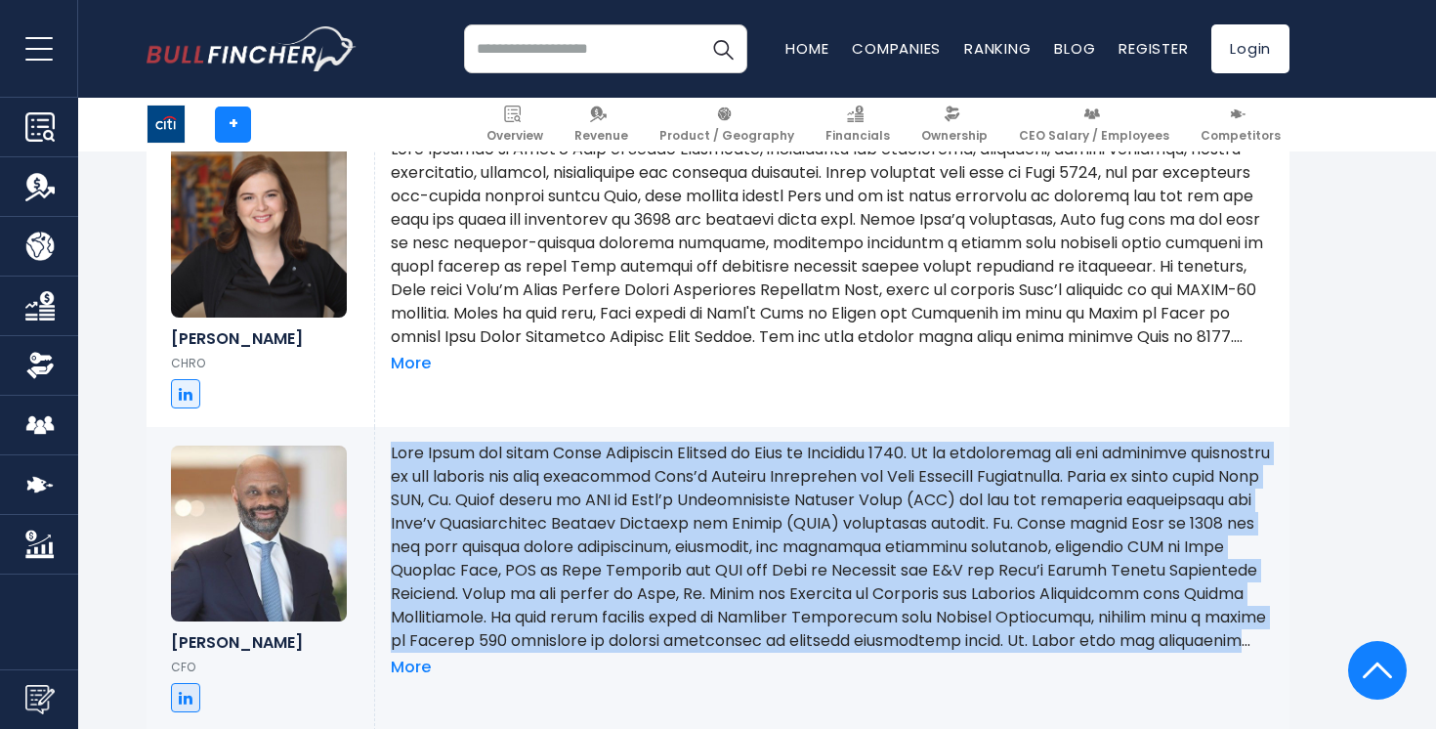
click at [734, 455] on p at bounding box center [832, 547] width 883 height 211
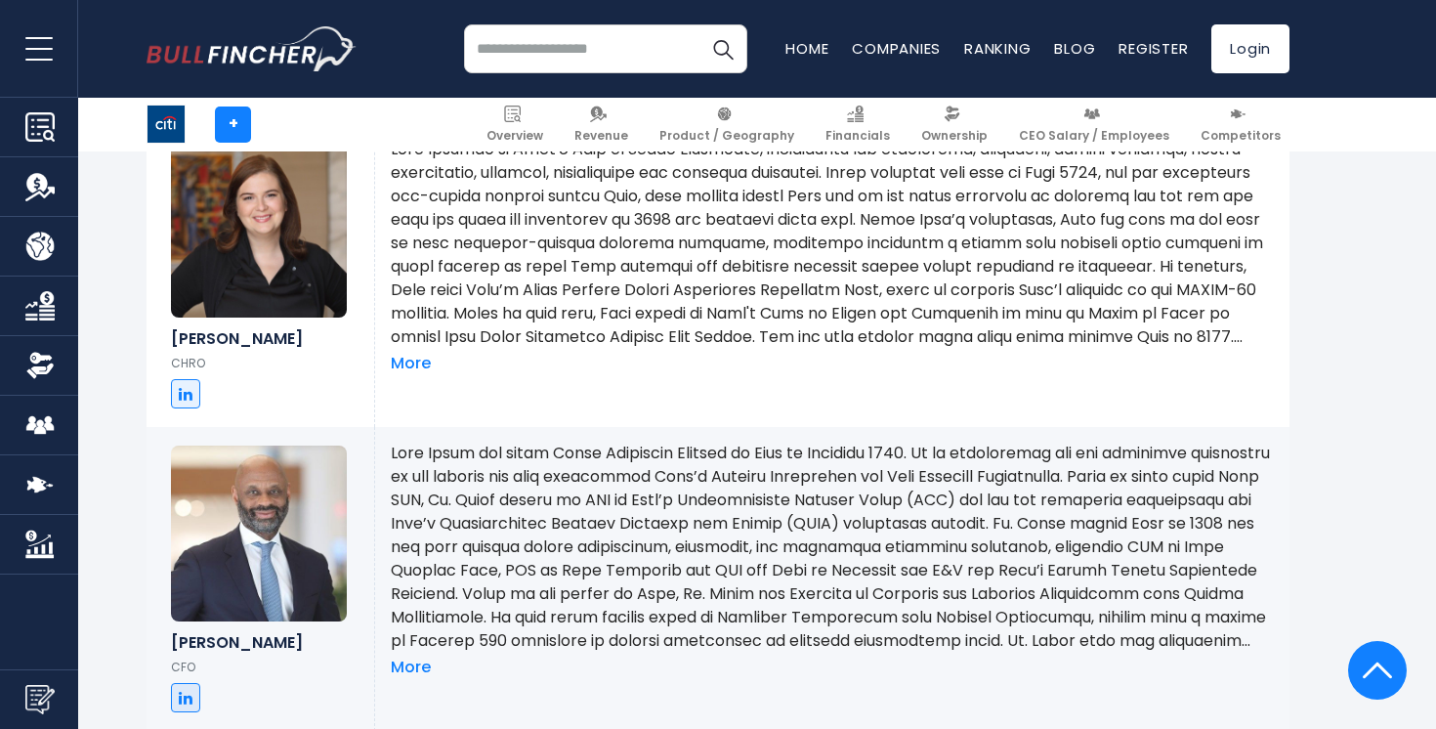
click at [734, 455] on p at bounding box center [832, 547] width 883 height 211
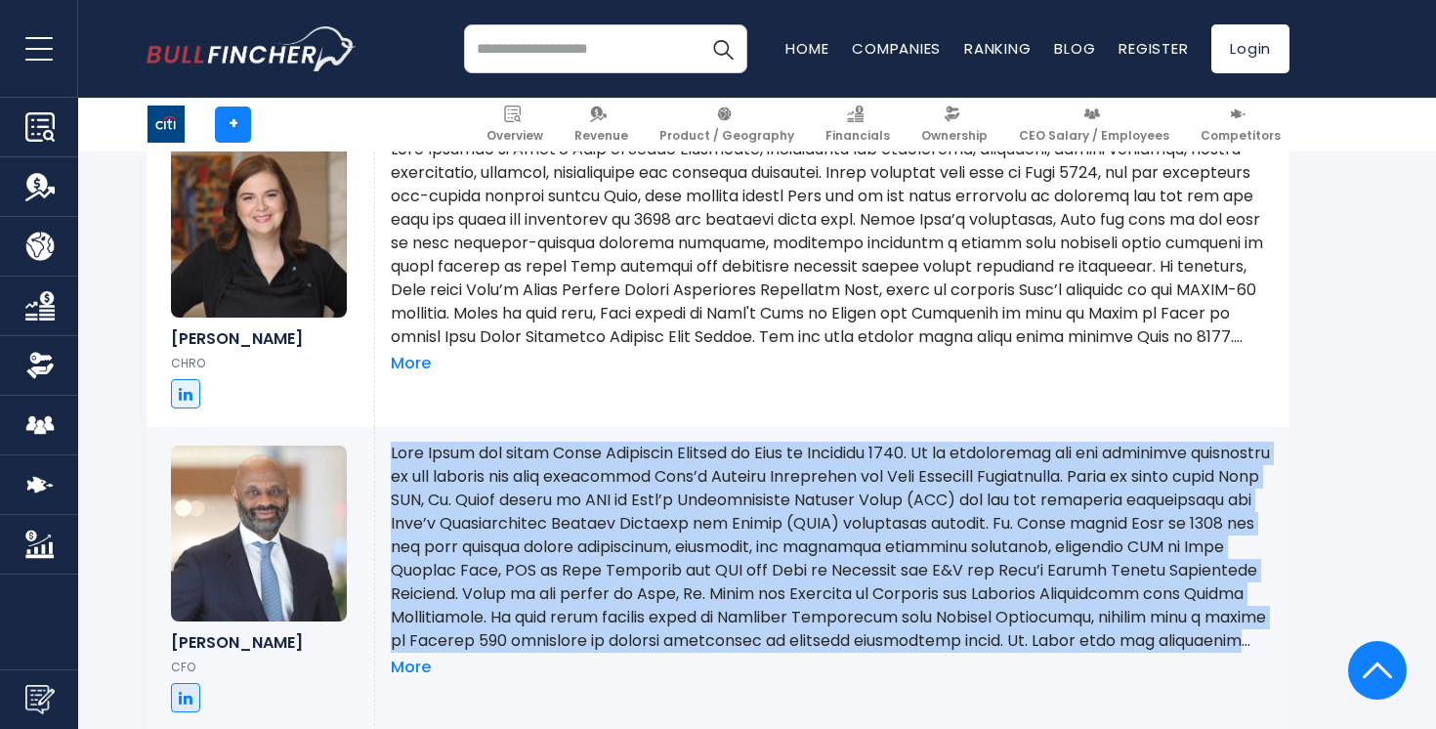
click at [734, 455] on p at bounding box center [832, 547] width 883 height 211
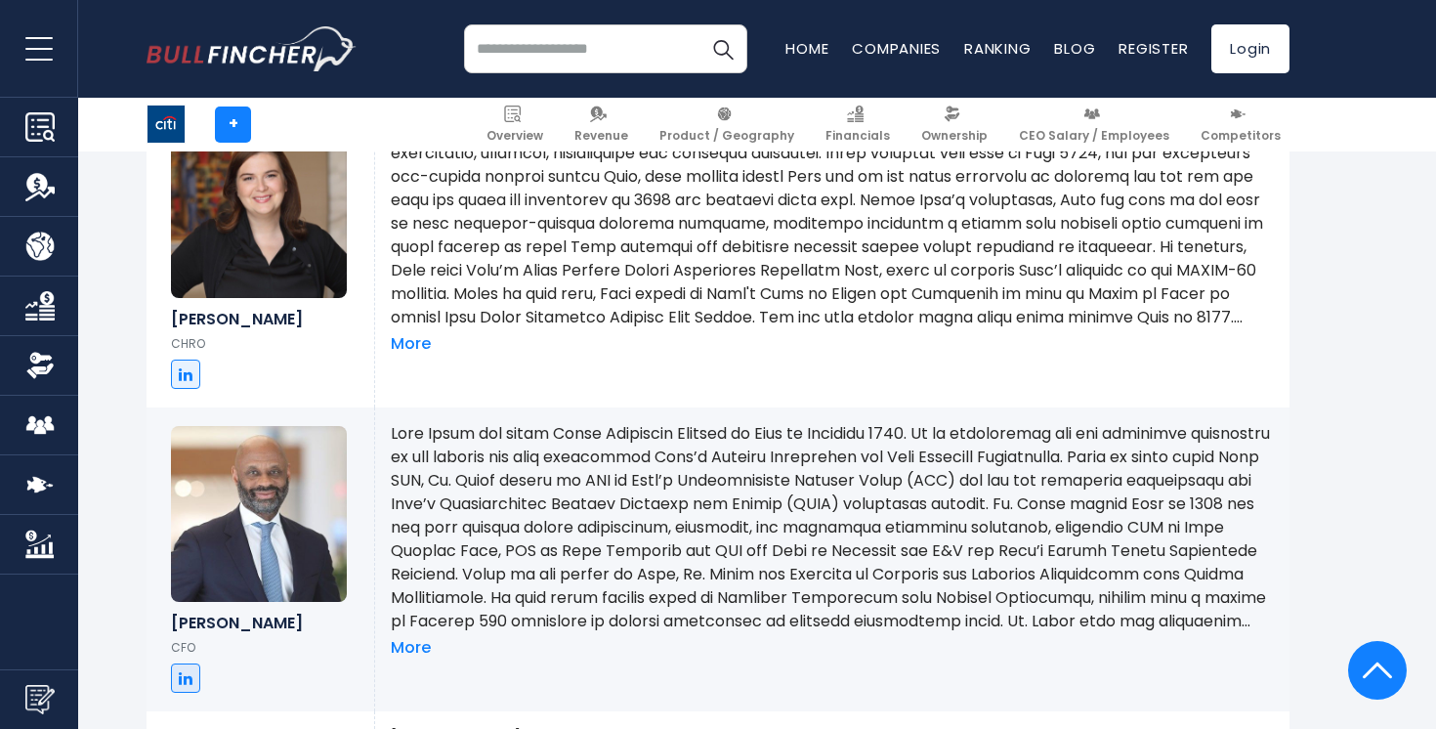
scroll to position [2971, 0]
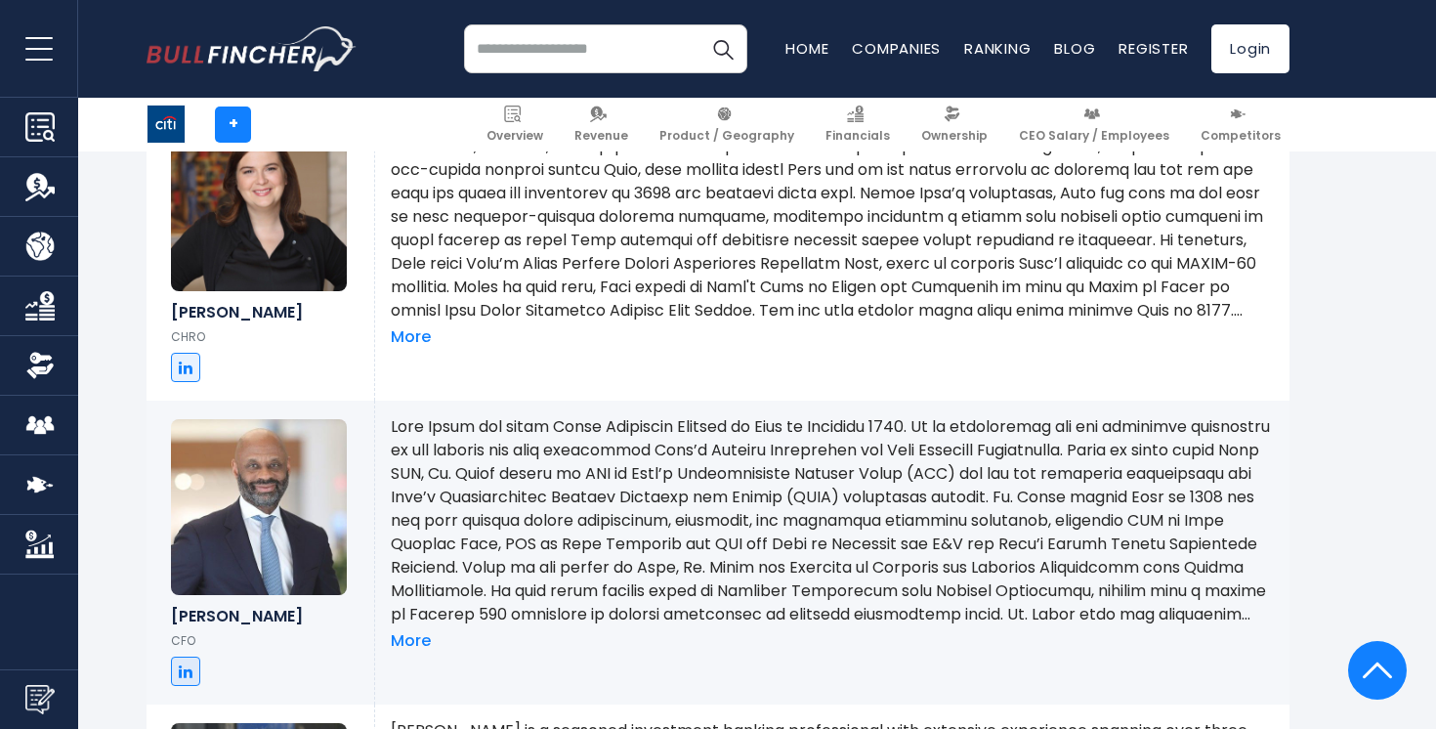
click at [734, 455] on p at bounding box center [832, 520] width 883 height 211
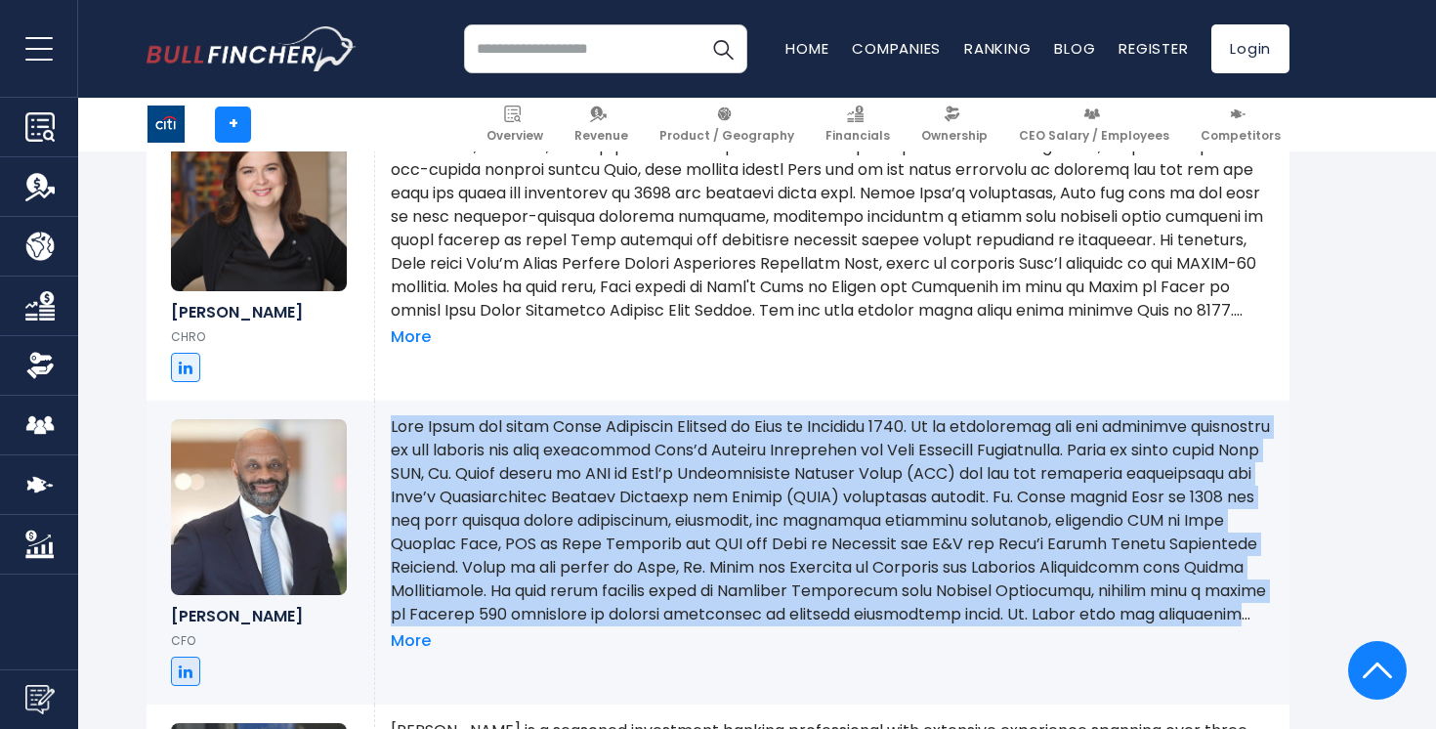
click at [590, 459] on p at bounding box center [832, 520] width 883 height 211
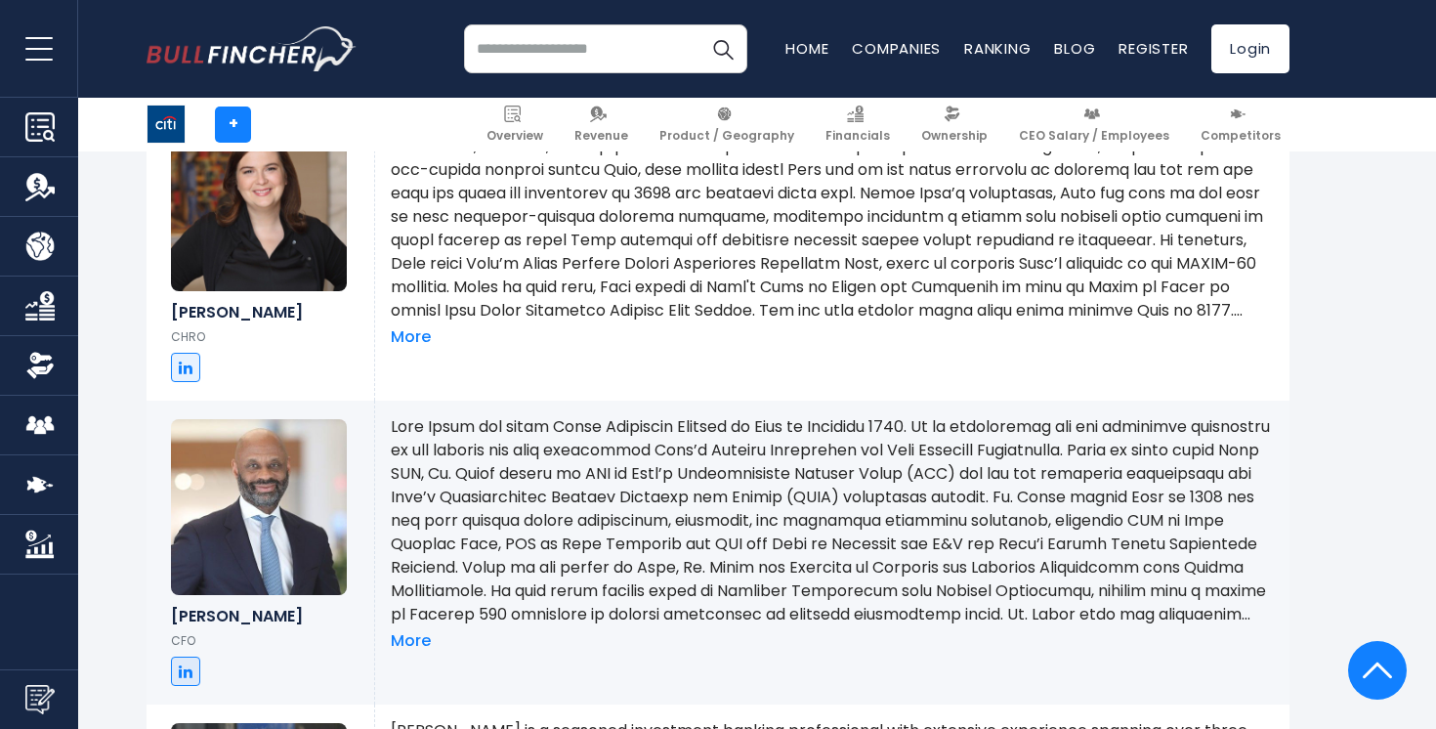
click at [590, 459] on p at bounding box center [832, 520] width 883 height 211
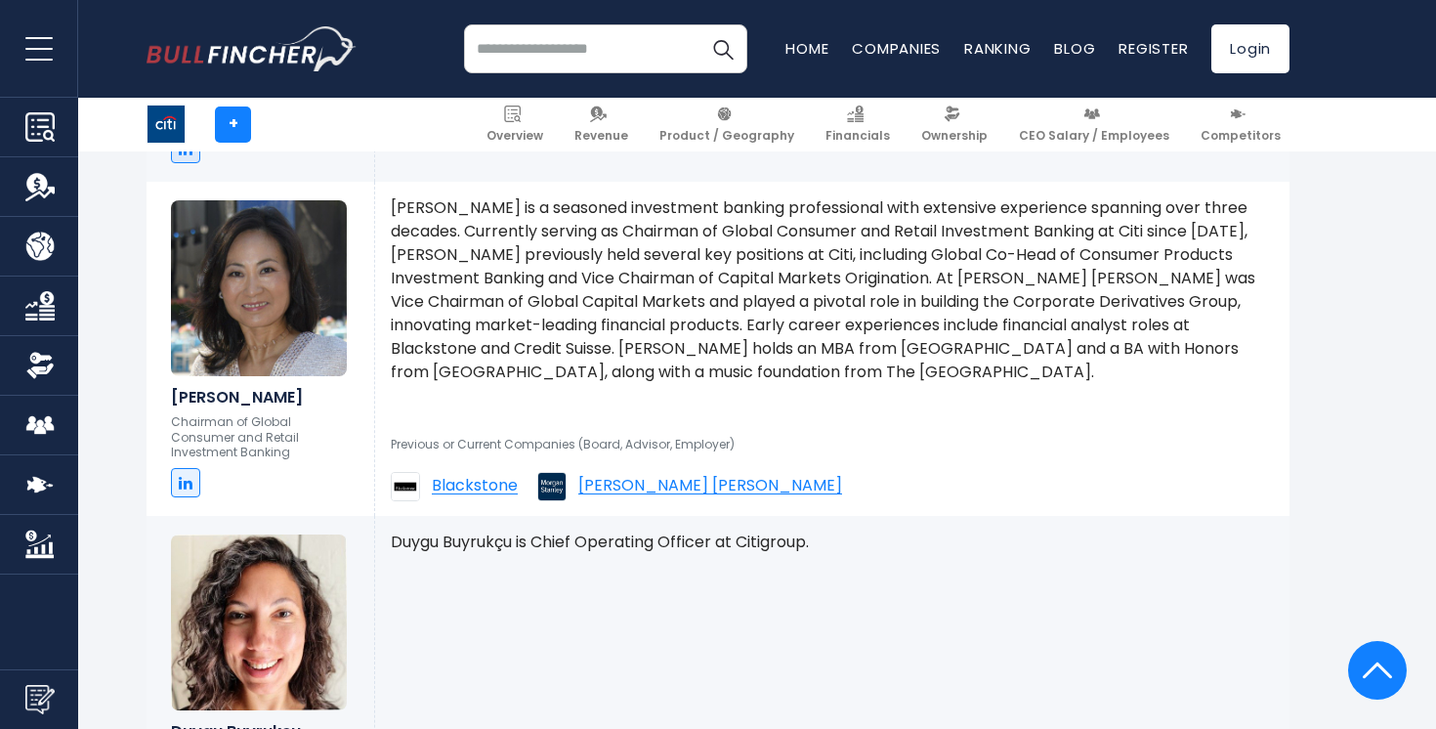
scroll to position [3492, 0]
click at [528, 341] on p "[PERSON_NAME] is a seasoned investment banking professional with extensive expe…" at bounding box center [832, 291] width 883 height 188
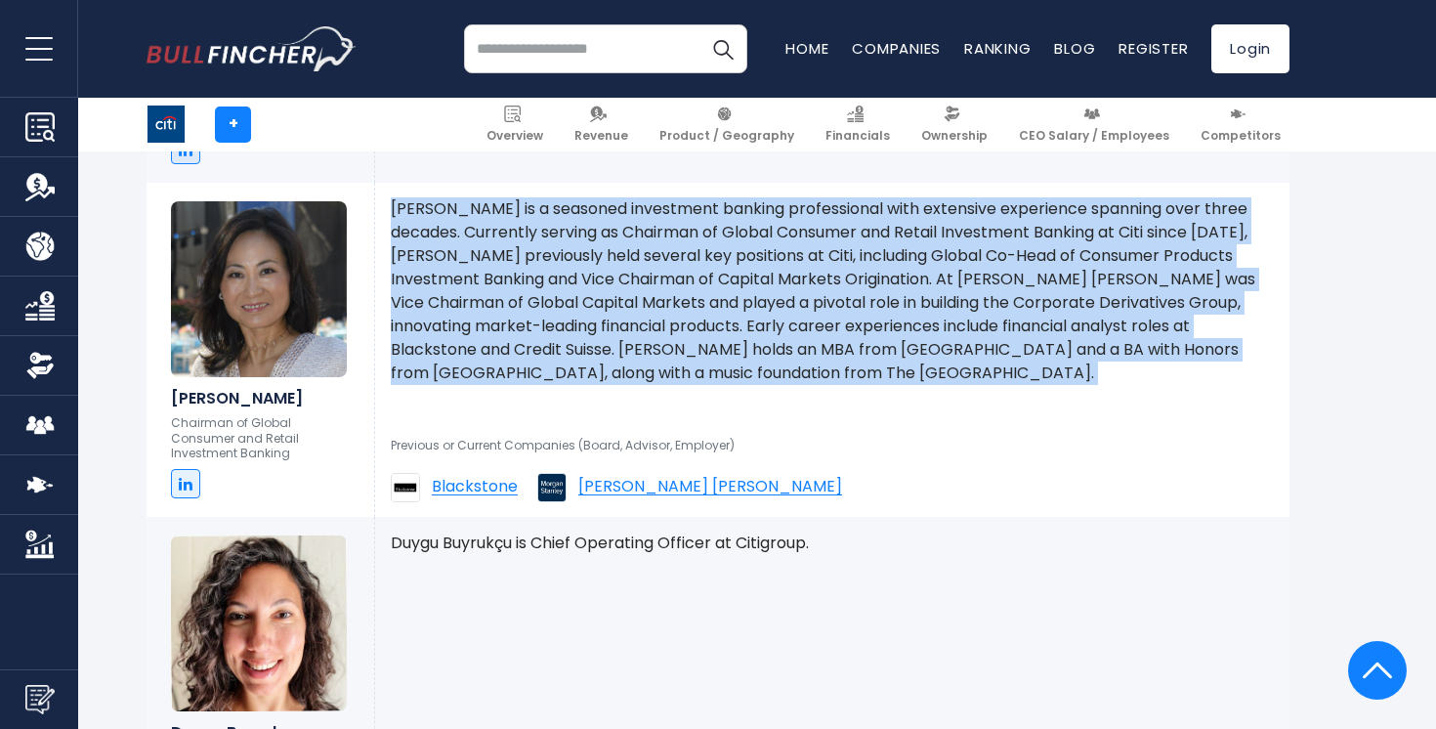
click at [528, 341] on p "[PERSON_NAME] is a seasoned investment banking professional with extensive expe…" at bounding box center [832, 291] width 883 height 188
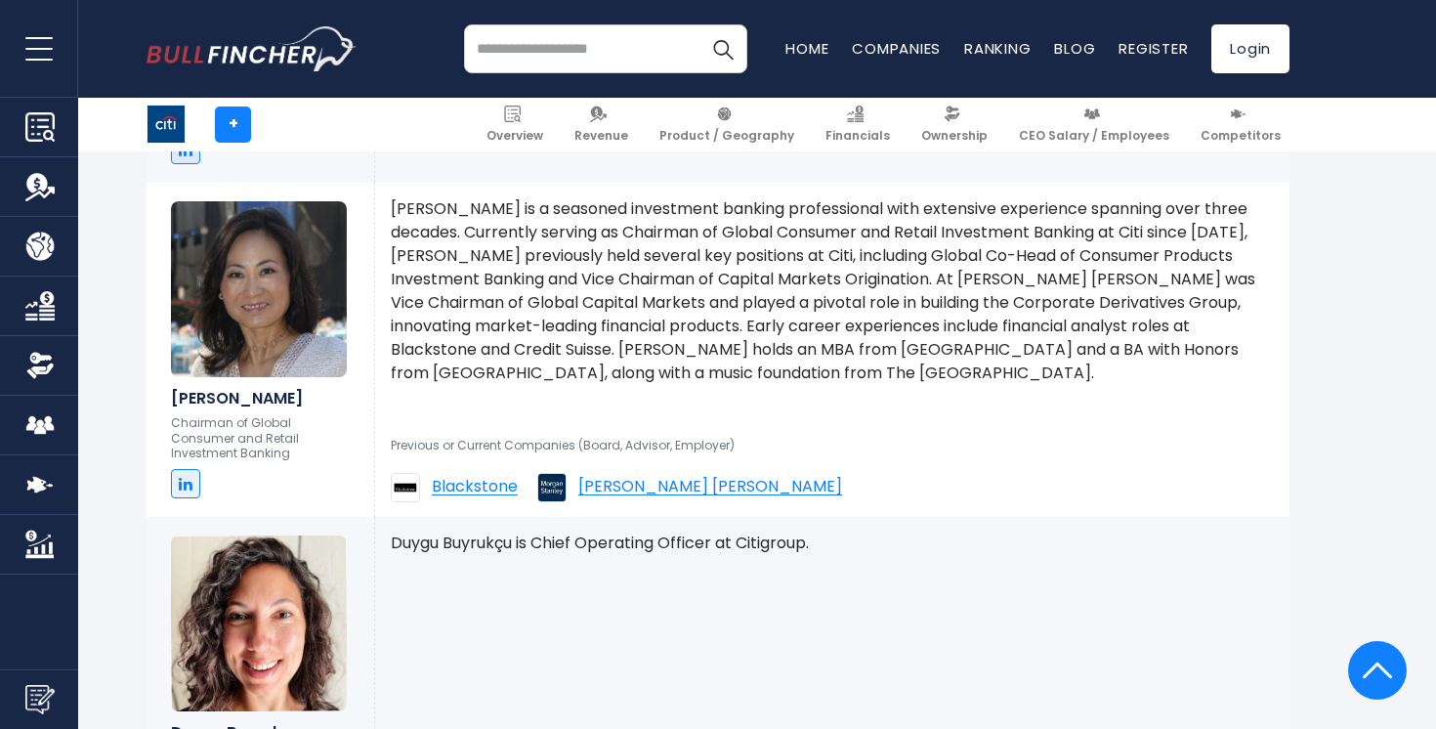
click at [528, 341] on p "[PERSON_NAME] is a seasoned investment banking professional with extensive expe…" at bounding box center [832, 291] width 883 height 188
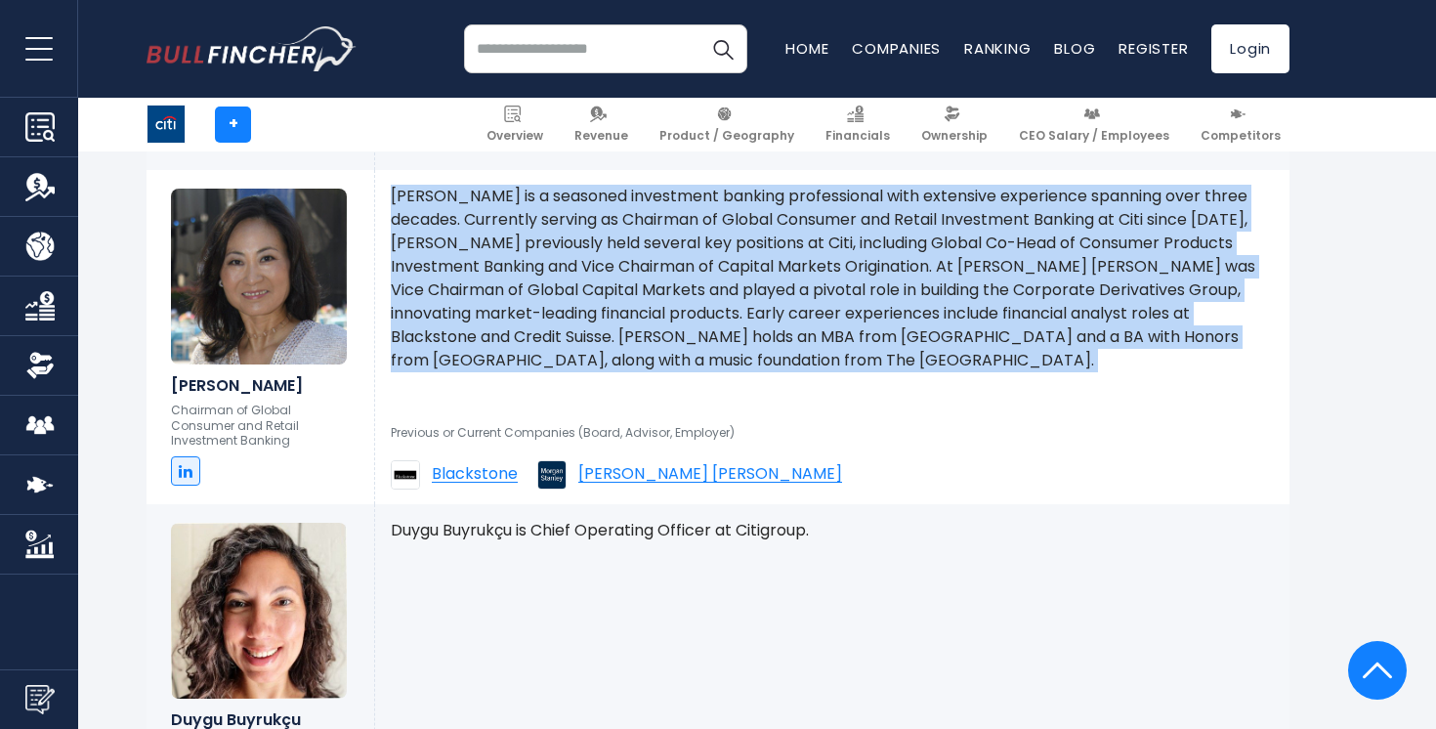
scroll to position [3511, 0]
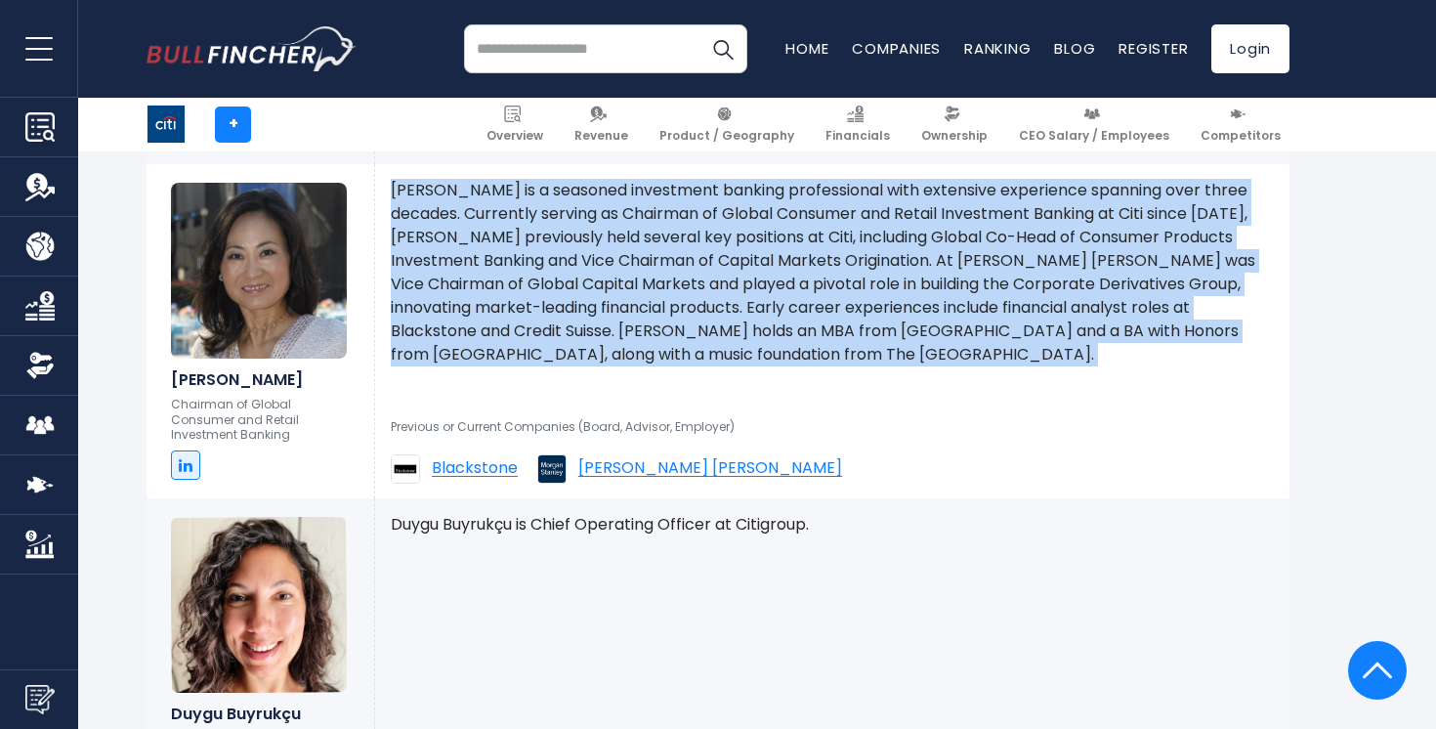
click at [528, 341] on p "[PERSON_NAME] is a seasoned investment banking professional with extensive expe…" at bounding box center [832, 273] width 883 height 188
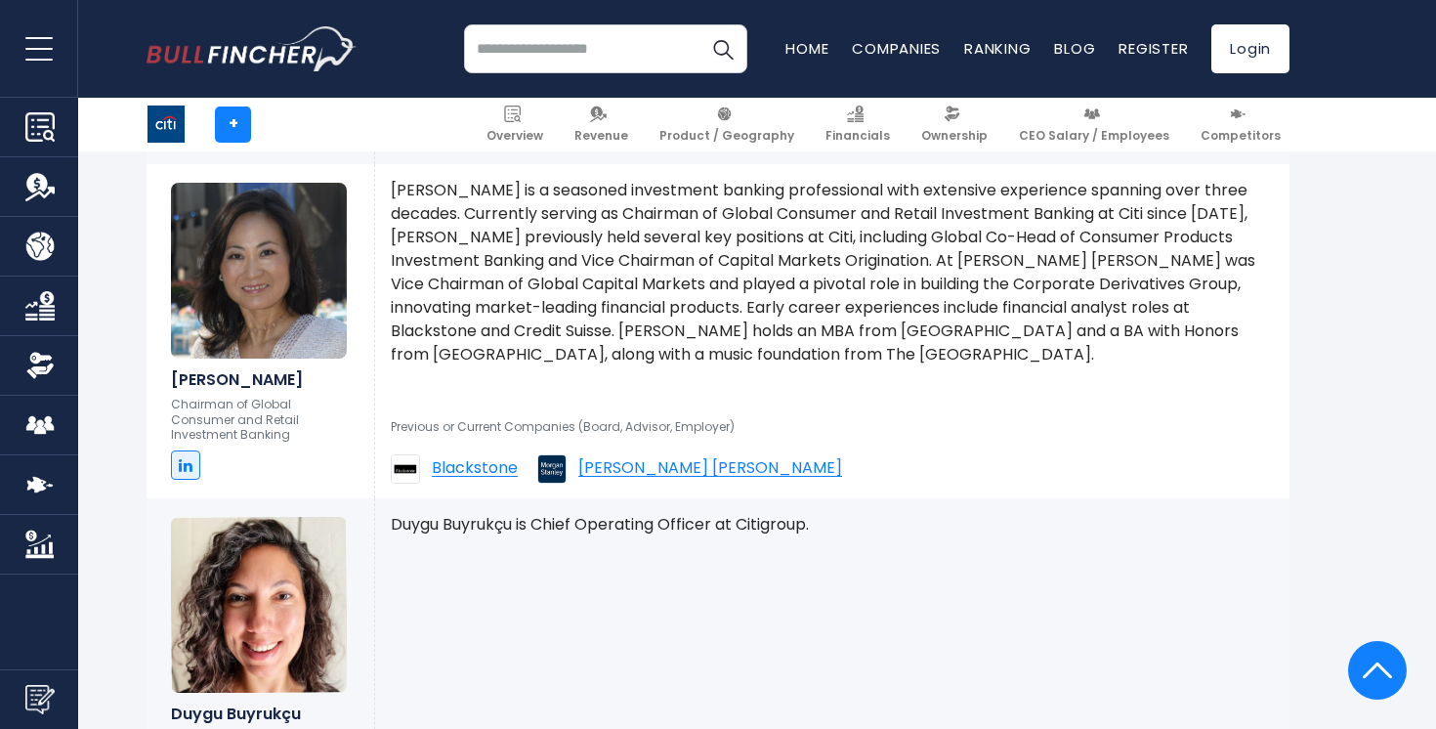
click at [528, 341] on p "[PERSON_NAME] is a seasoned investment banking professional with extensive expe…" at bounding box center [832, 273] width 883 height 188
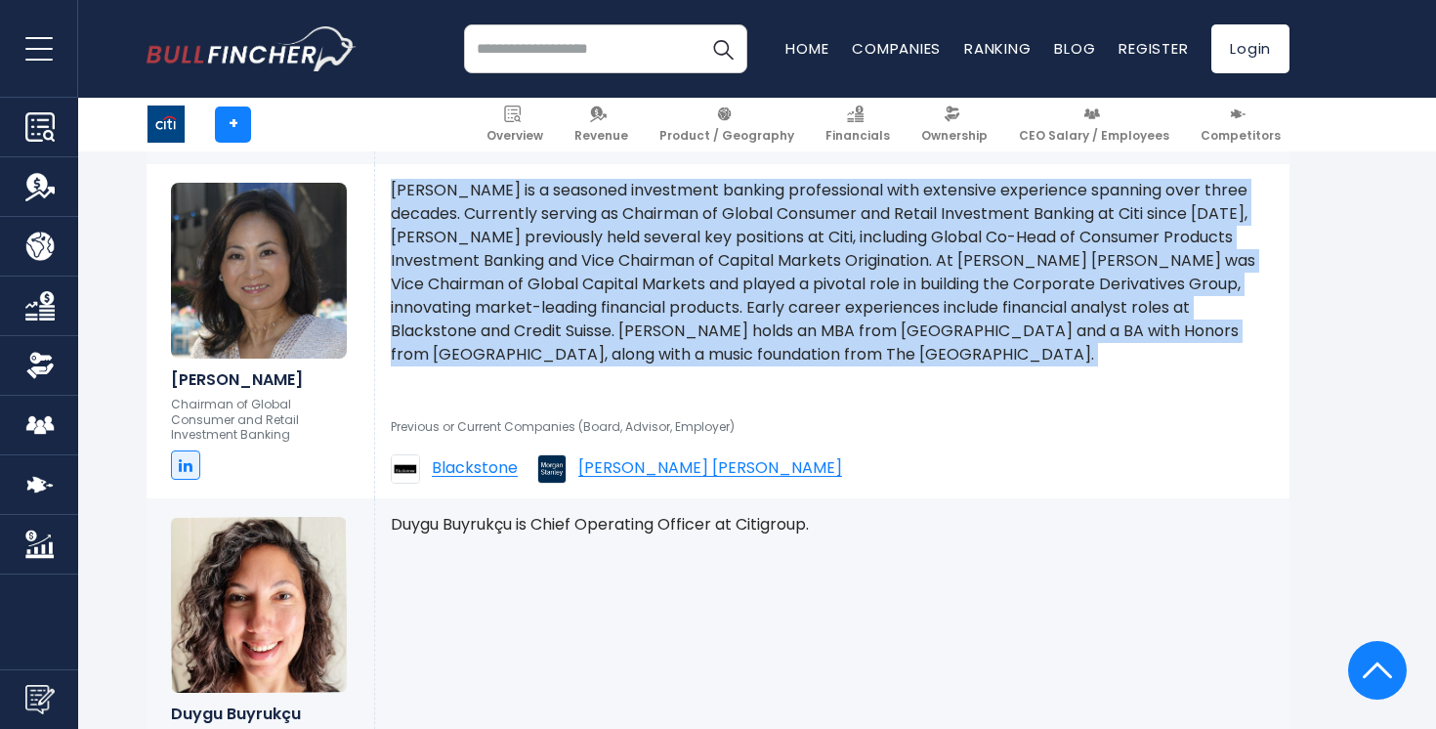
click at [662, 272] on p "[PERSON_NAME] is a seasoned investment banking professional with extensive expe…" at bounding box center [832, 273] width 883 height 188
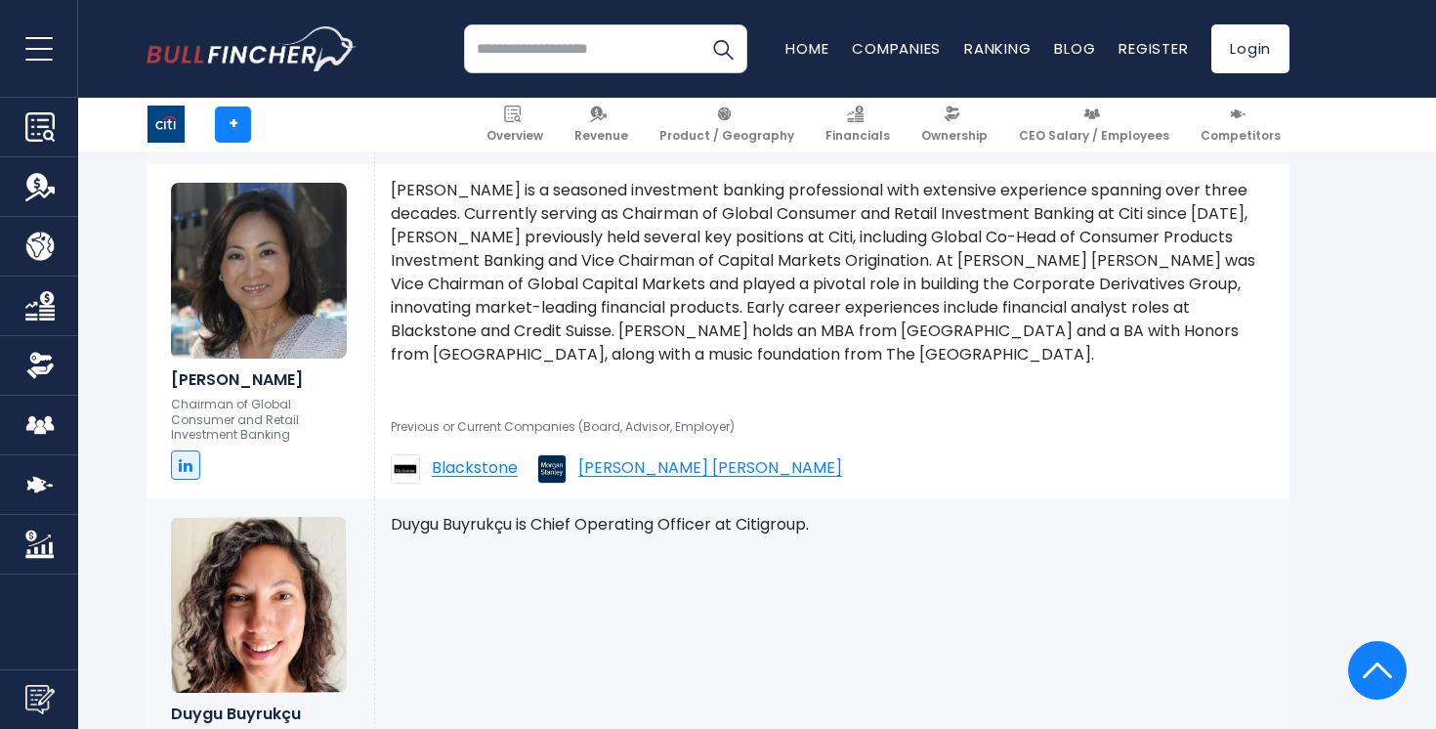
click at [662, 272] on p "[PERSON_NAME] is a seasoned investment banking professional with extensive expe…" at bounding box center [832, 273] width 883 height 188
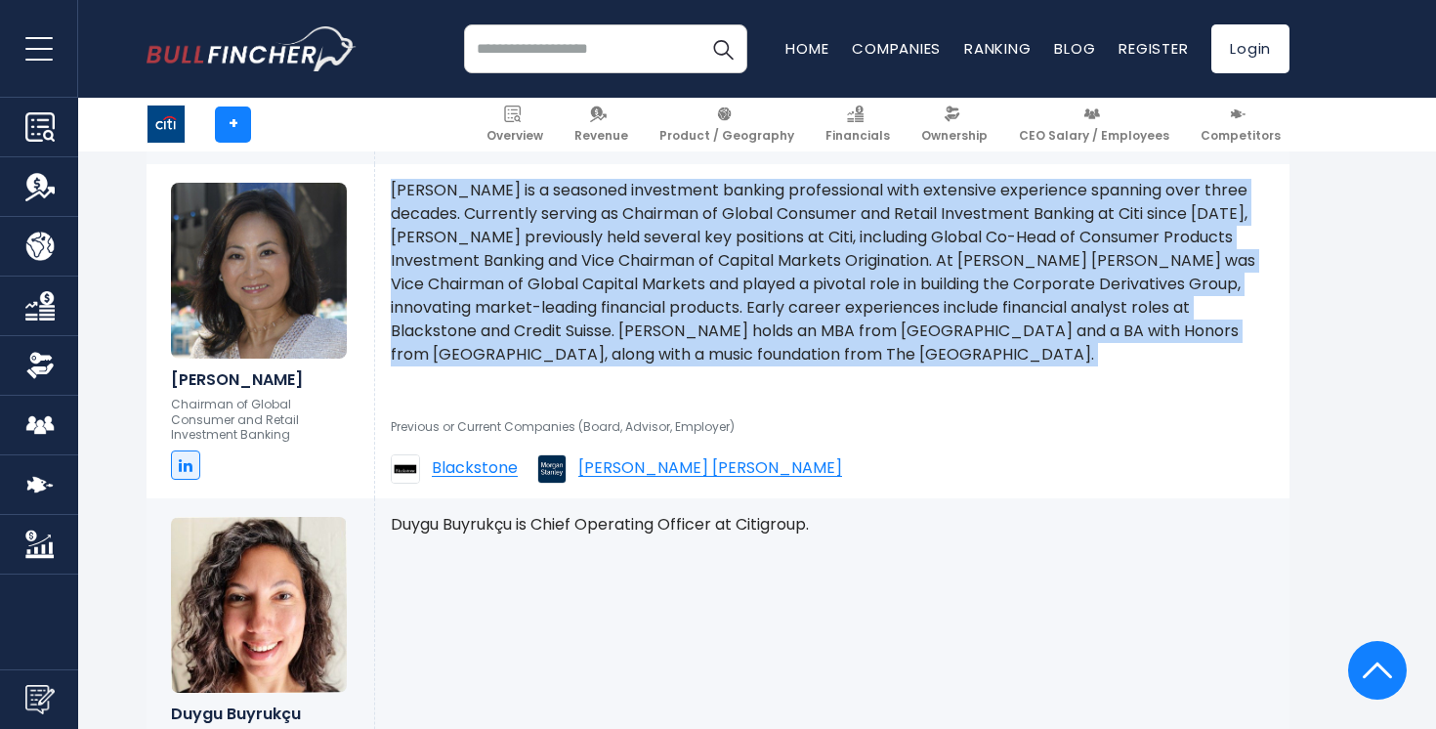
click at [662, 272] on p "[PERSON_NAME] is a seasoned investment banking professional with extensive expe…" at bounding box center [832, 273] width 883 height 188
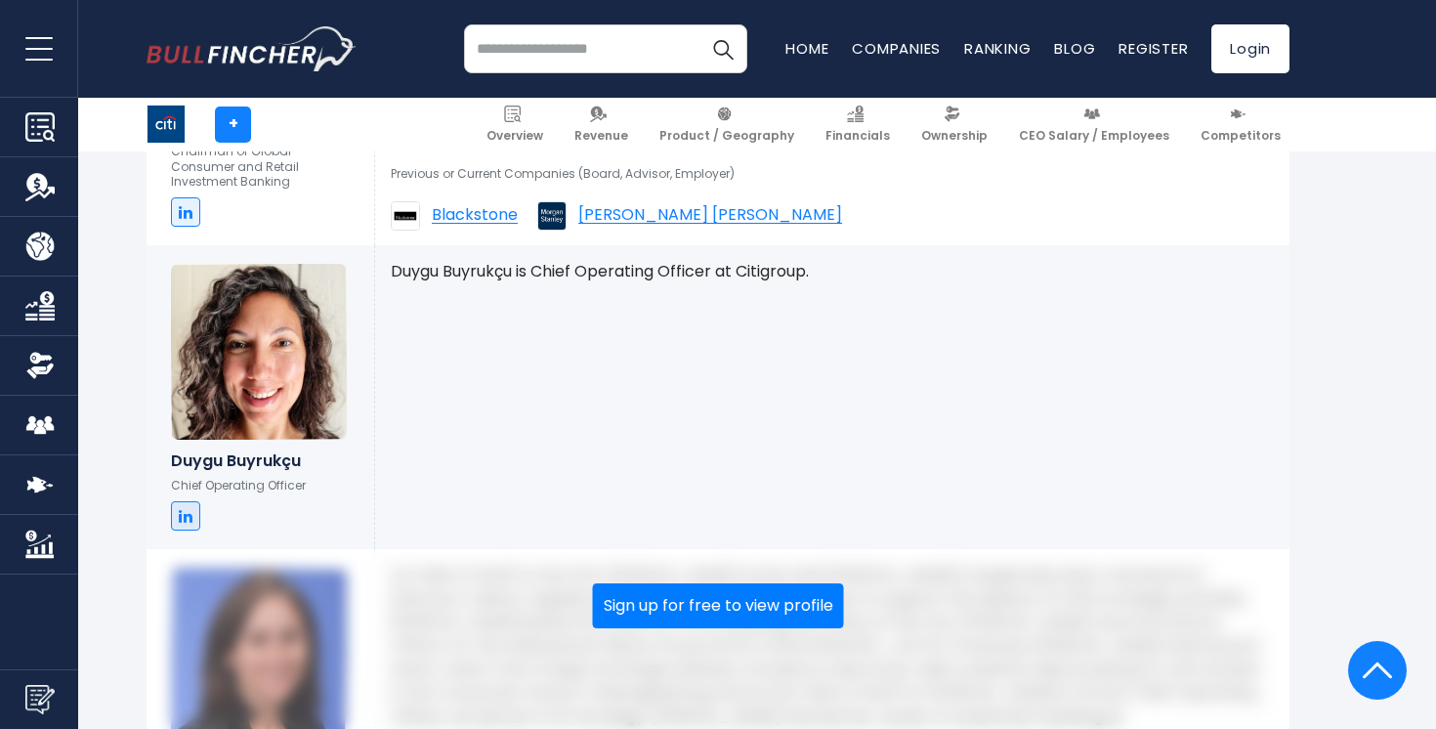
scroll to position [3775, 0]
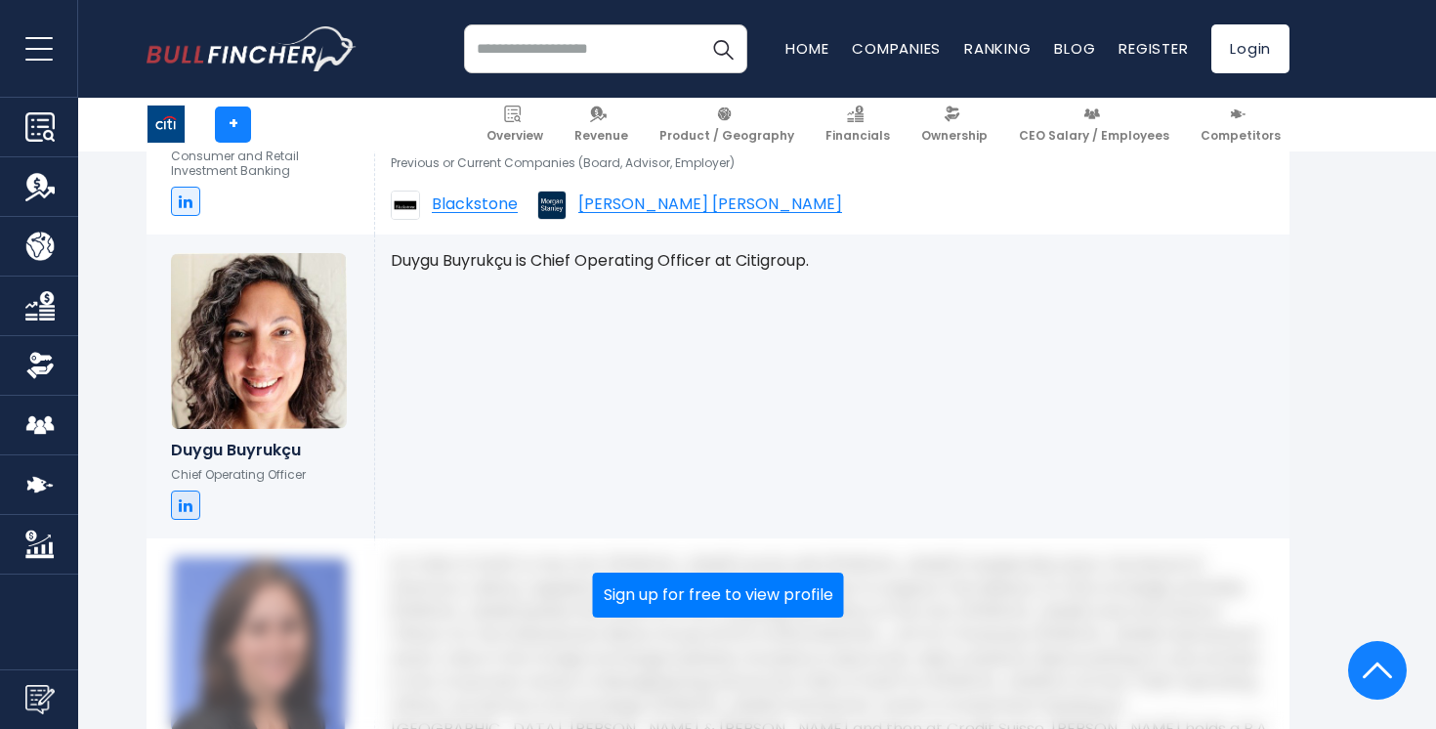
click at [662, 272] on div "Duygu Buyrukçu is Chief Operating Officer at Citigroup. More" at bounding box center [832, 387] width 915 height 304
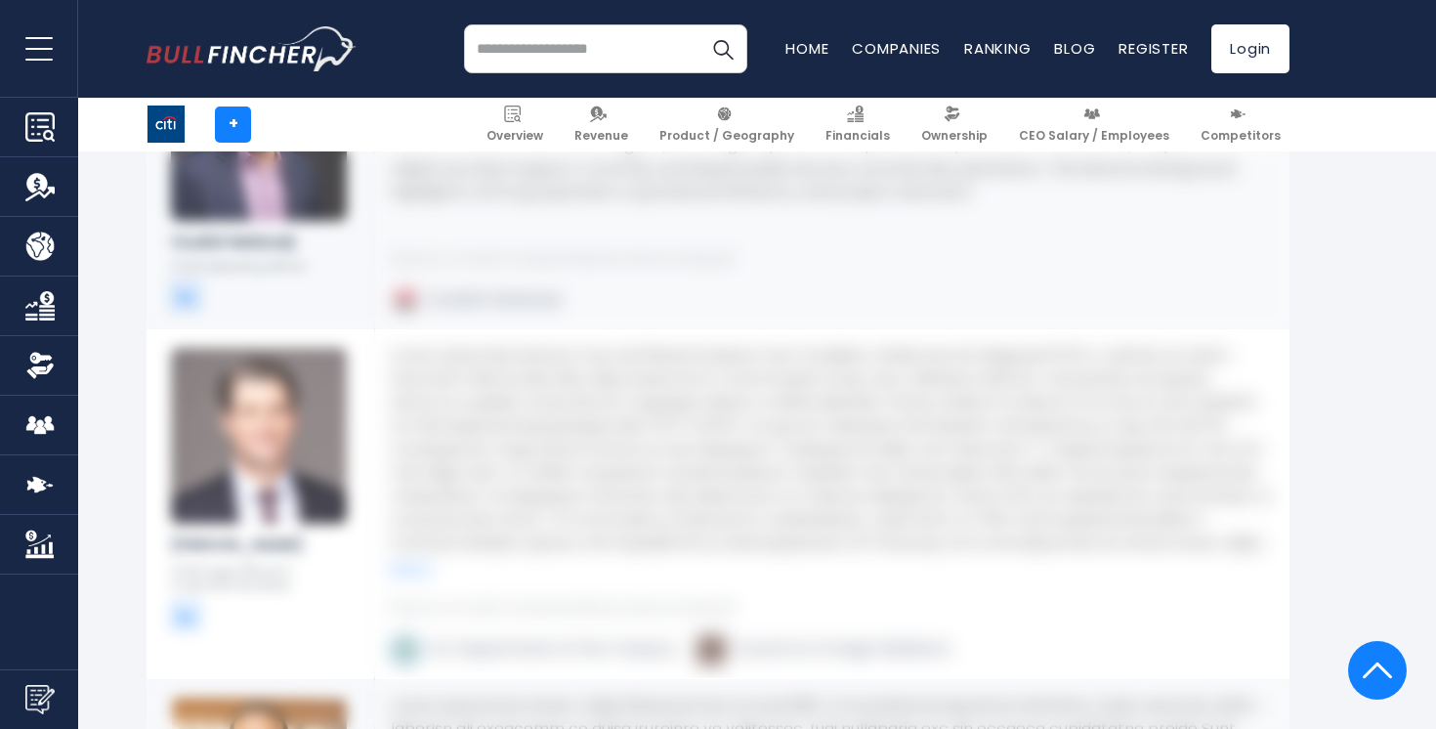
scroll to position [4679, 0]
